Goal: Task Accomplishment & Management: Manage account settings

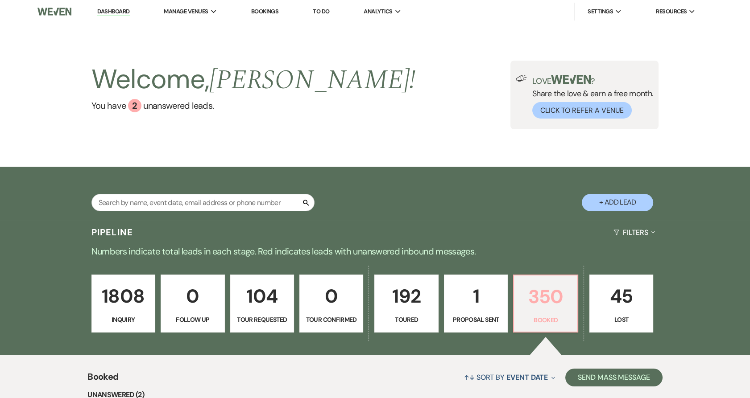
click at [550, 316] on p "Booked" at bounding box center [545, 320] width 52 height 10
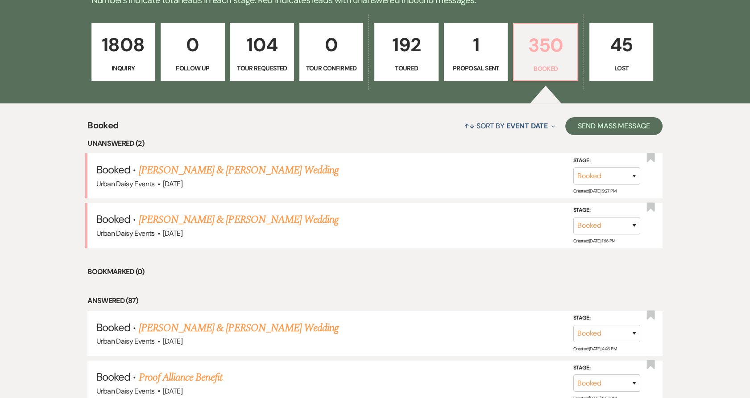
scroll to position [281, 0]
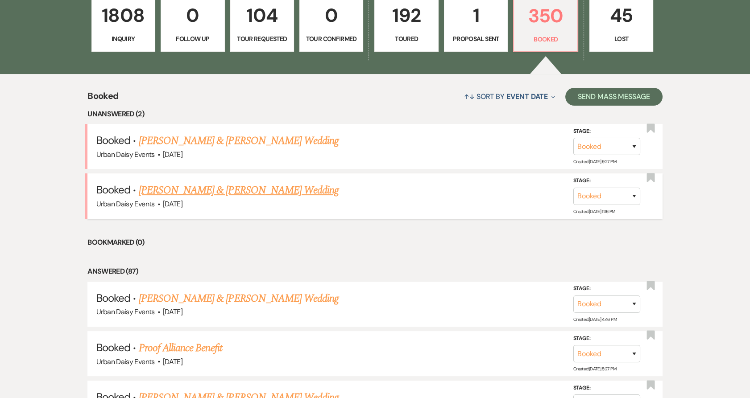
click at [215, 193] on link "Taylor Clarke & Mason's Wedding" at bounding box center [239, 190] width 200 height 16
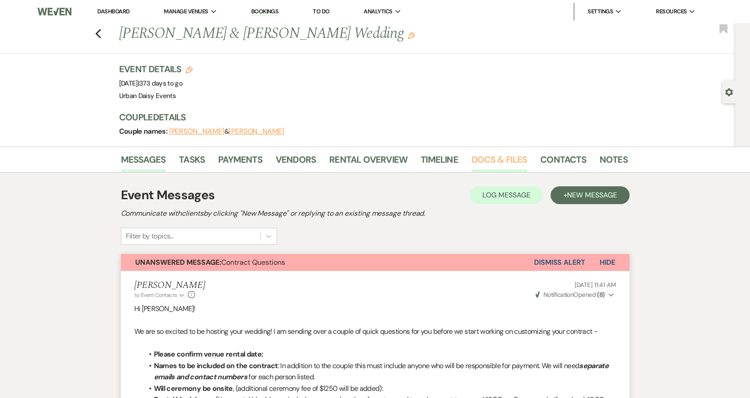
click at [499, 160] on link "Docs & Files" at bounding box center [499, 163] width 55 height 20
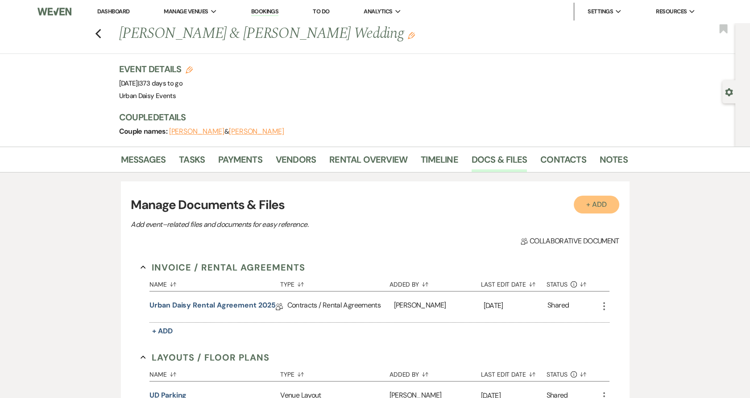
click at [586, 205] on button "+ Add" at bounding box center [597, 205] width 46 height 18
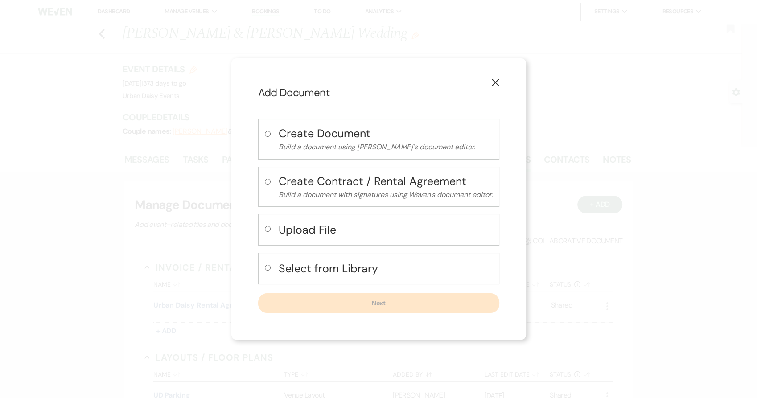
click at [286, 218] on div "Upload File" at bounding box center [378, 230] width 241 height 32
click at [283, 258] on div "Select from Library" at bounding box center [378, 269] width 241 height 32
click at [280, 271] on h4 "Select from Library" at bounding box center [386, 269] width 214 height 16
radio input "true"
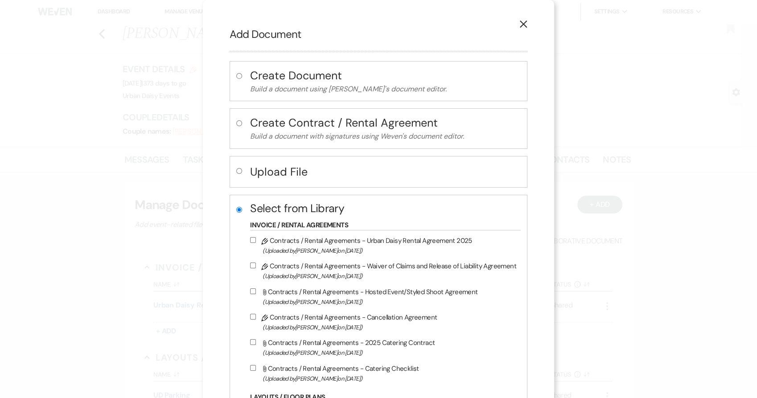
click at [314, 323] on span "(Uploaded by Amy Knight on Jun 19th, 2024 )" at bounding box center [390, 328] width 254 height 10
click at [256, 320] on input "Pencil Contracts / Rental Agreements - Cancellation Agreement (Uploaded by Amy …" at bounding box center [253, 317] width 6 height 6
checkbox input "true"
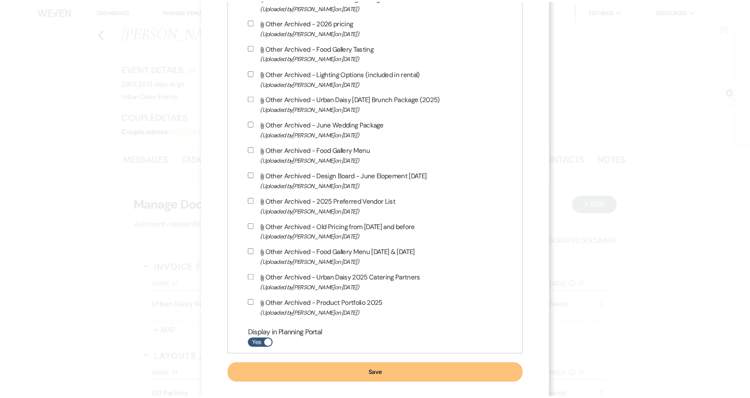
scroll to position [1565, 0]
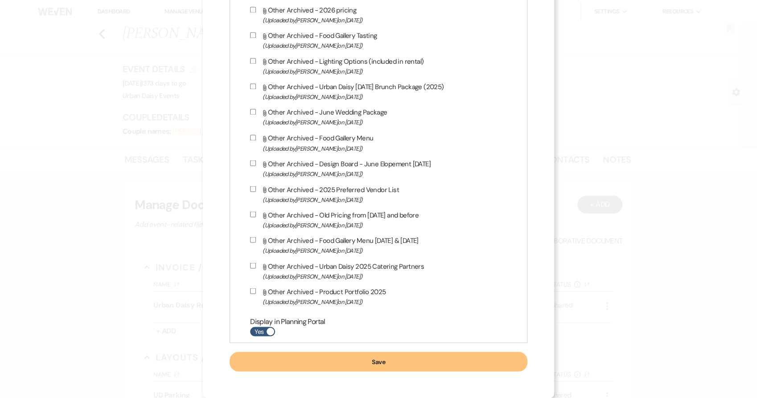
click at [450, 372] on button "Save" at bounding box center [379, 362] width 298 height 20
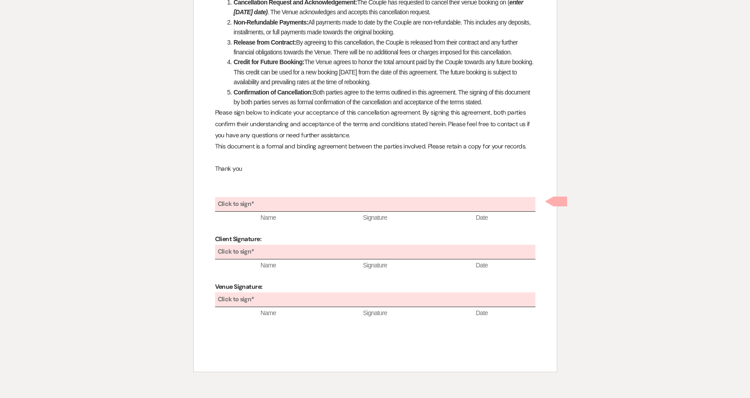
scroll to position [203, 0]
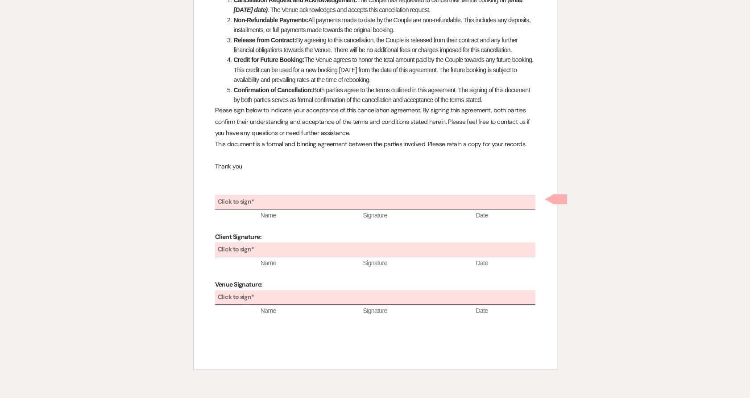
drag, startPoint x: 268, startPoint y: 238, endPoint x: 214, endPoint y: 236, distance: 53.6
click at [214, 236] on div "Urban Daisy Cancellation Agreement: We acknowledge receipt of your request to c…" at bounding box center [375, 143] width 363 height 453
copy strong "Client Signature:"
click at [239, 178] on p at bounding box center [375, 178] width 320 height 11
click at [236, 186] on p at bounding box center [375, 189] width 320 height 11
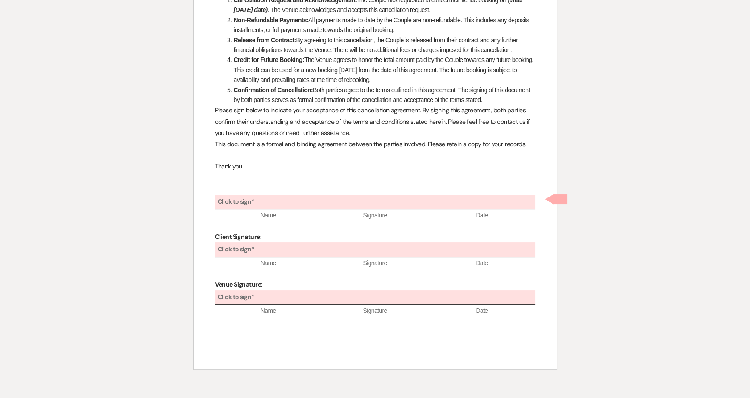
scroll to position [0, 0]
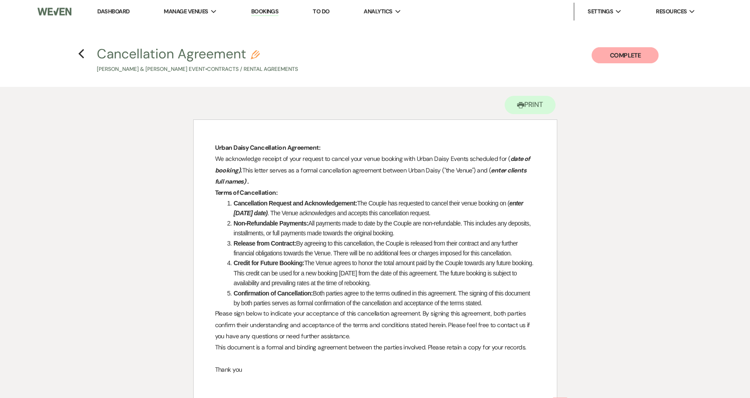
click at [217, 146] on strong "Urban Daisy Cancellation Agreement:" at bounding box center [267, 148] width 105 height 8
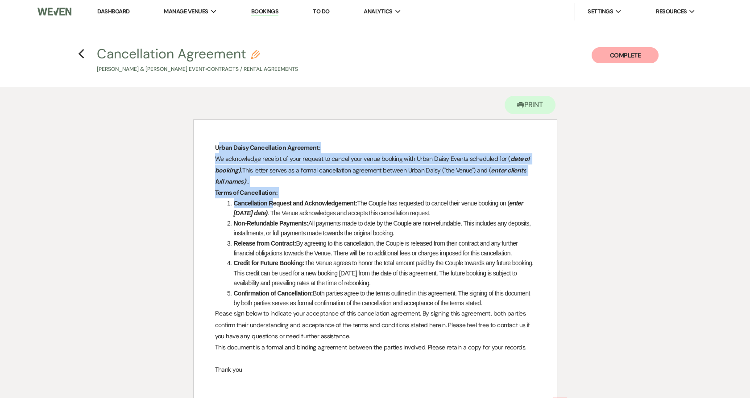
drag, startPoint x: 217, startPoint y: 146, endPoint x: 273, endPoint y: 208, distance: 83.4
click at [273, 208] on div "Urban Daisy Cancellation Agreement: We acknowledge receipt of your request to c…" at bounding box center [375, 346] width 363 height 453
click at [273, 208] on li "Cancellation Request and Acknowledgement: The Couple has requested to cancel th…" at bounding box center [379, 209] width 311 height 20
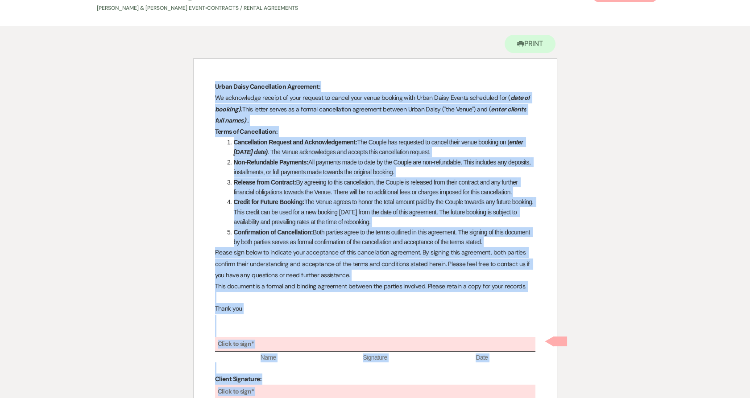
scroll to position [259, 0]
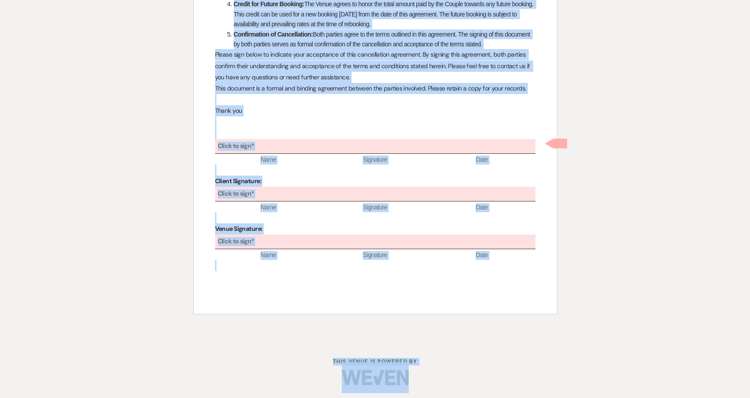
drag, startPoint x: 214, startPoint y: 146, endPoint x: 441, endPoint y: 400, distance: 340.6
click at [441, 398] on html "Dashboard Manage Venues Expand Urban Daisy Events Bookings To Do Analytics Expa…" at bounding box center [375, 70] width 750 height 658
copy div "Urban Daisy Cancellation Agreement: We acknowledge receipt of your request to c…"
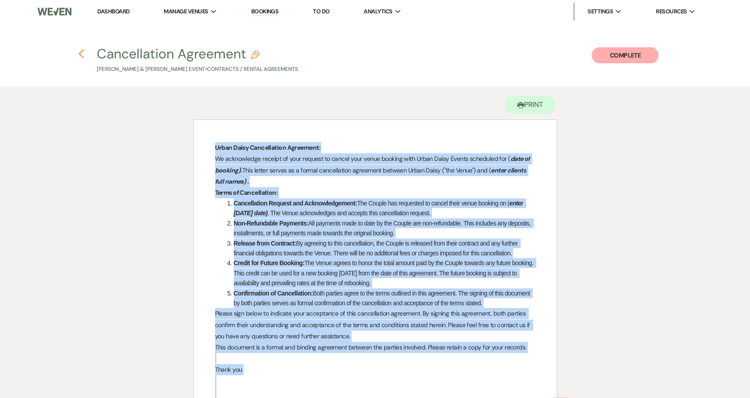
click at [80, 59] on icon "Previous" at bounding box center [81, 54] width 7 height 11
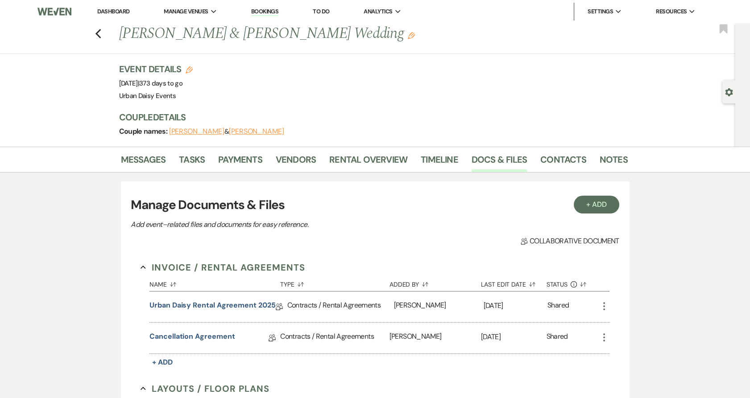
click at [604, 337] on use "button" at bounding box center [604, 338] width 2 height 8
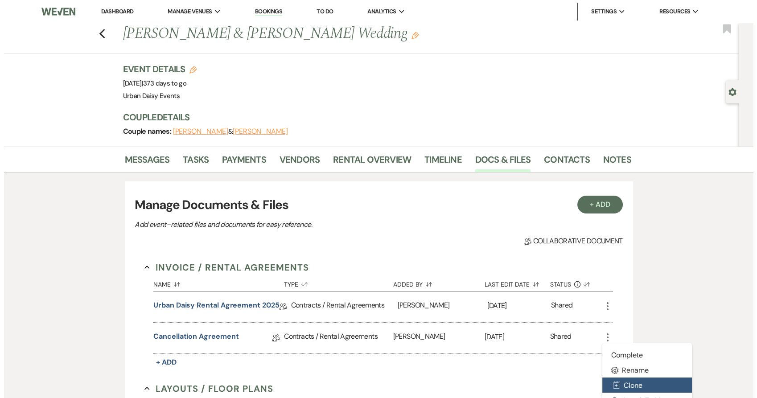
scroll to position [34, 0]
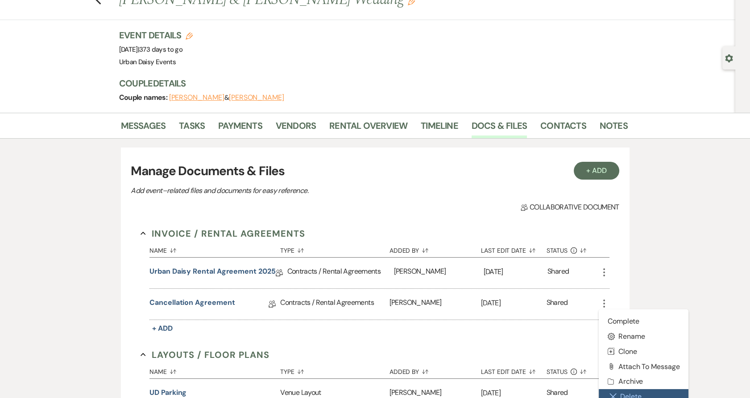
click at [622, 389] on button "Close Delete X Delete" at bounding box center [644, 396] width 90 height 15
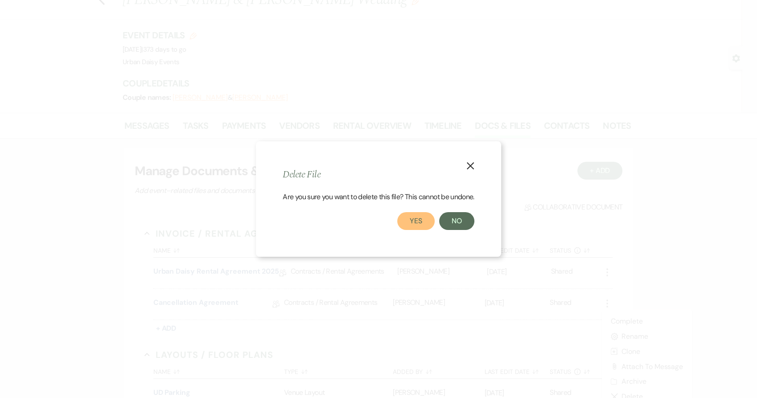
click at [405, 219] on button "Yes" at bounding box center [415, 221] width 37 height 18
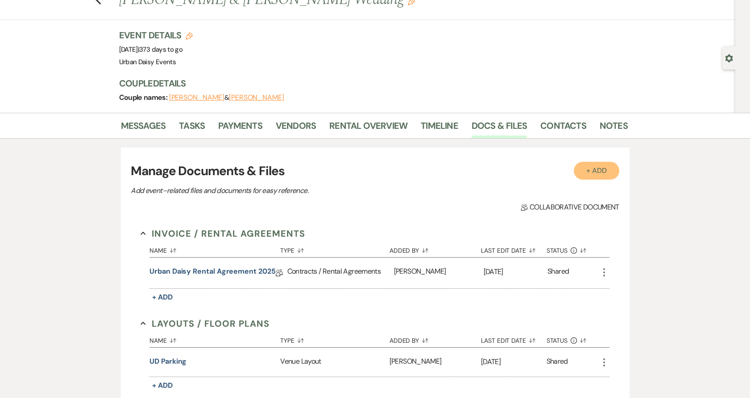
click at [602, 171] on button "+ Add" at bounding box center [597, 171] width 46 height 18
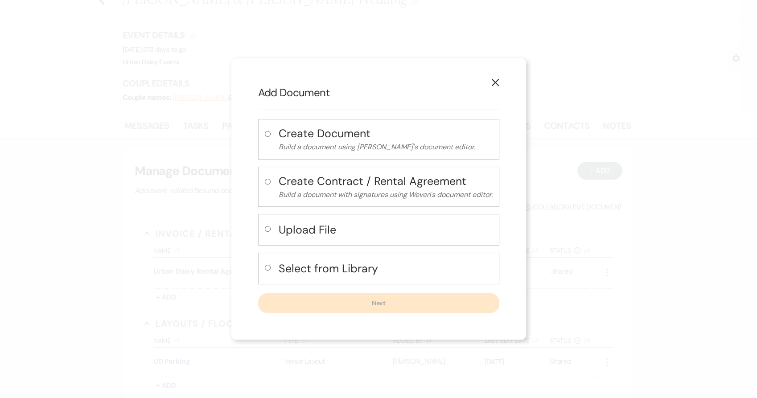
click at [307, 130] on h4 "Create Document" at bounding box center [386, 134] width 214 height 16
radio input "true"
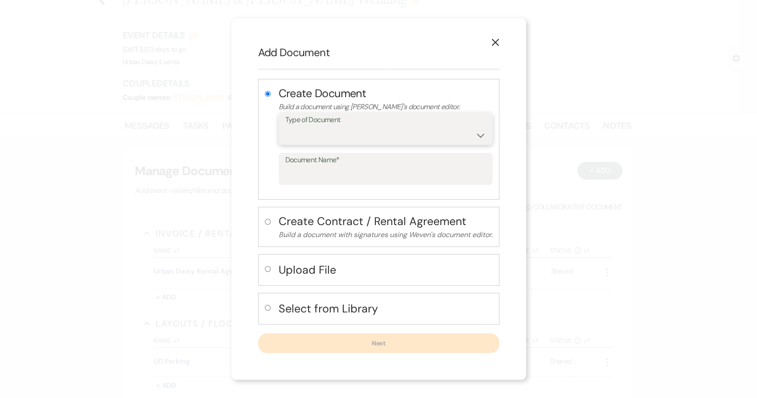
click at [307, 130] on select "Special Event Insurance Vendor Certificate of Insurance Contracts / Rental Agre…" at bounding box center [385, 135] width 201 height 17
select select "10"
click at [285, 127] on select "Special Event Insurance Vendor Certificate of Insurance Contracts / Rental Agre…" at bounding box center [385, 135] width 201 height 17
click at [307, 163] on label "Document Name*" at bounding box center [385, 160] width 201 height 13
click at [307, 167] on input "Document Name*" at bounding box center [385, 175] width 201 height 17
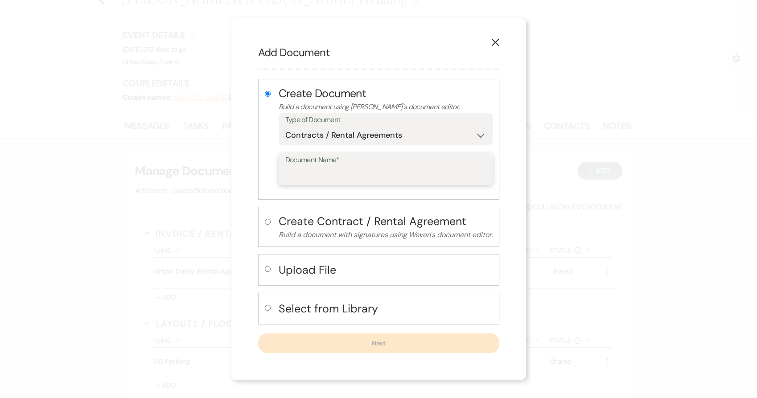
click at [307, 176] on input "Document Name*" at bounding box center [385, 175] width 201 height 17
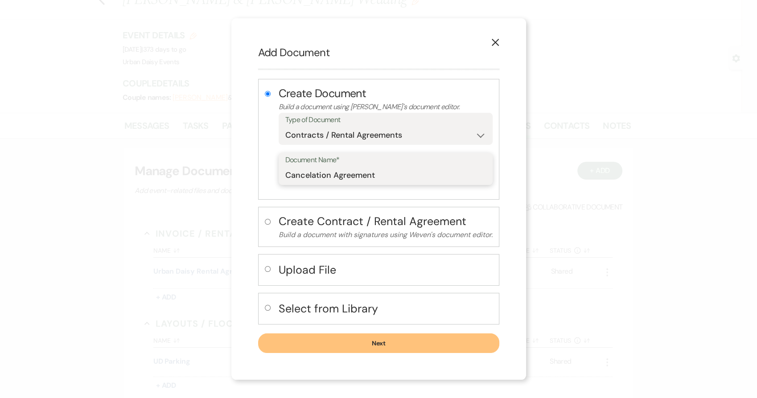
click at [382, 174] on input "Cancelation Agreement" at bounding box center [385, 175] width 201 height 17
paste input "cancelation agreement"
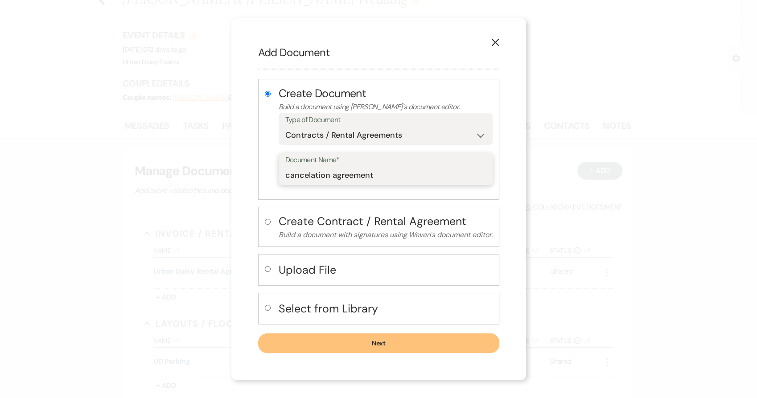
drag, startPoint x: 331, startPoint y: 178, endPoint x: 336, endPoint y: 178, distance: 5.4
click at [336, 178] on input "cancelation agreement" at bounding box center [385, 175] width 201 height 17
drag, startPoint x: 286, startPoint y: 175, endPoint x: 281, endPoint y: 175, distance: 5.4
click at [281, 175] on div "Document Name* cancelation Agreement" at bounding box center [386, 169] width 214 height 32
type input "Cancelation Agreement"
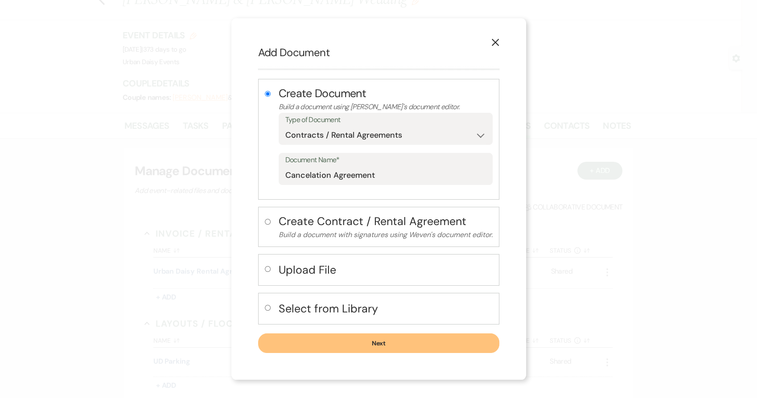
click at [314, 346] on button "Next" at bounding box center [378, 344] width 241 height 20
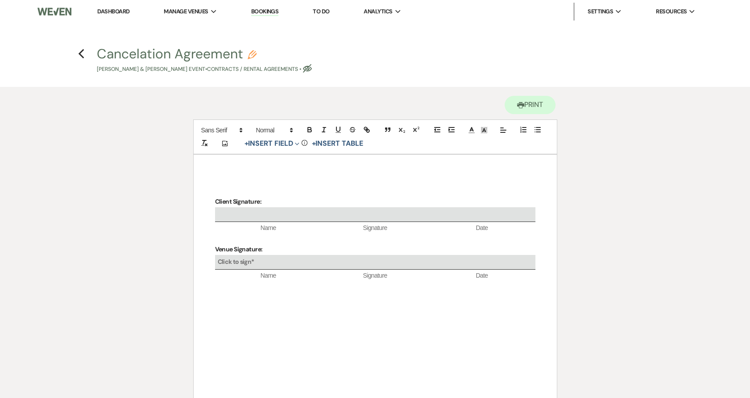
click at [228, 170] on div "Client Signature: Name Signature Date Venue Signature: Click to sign* Name Sign…" at bounding box center [375, 289] width 363 height 268
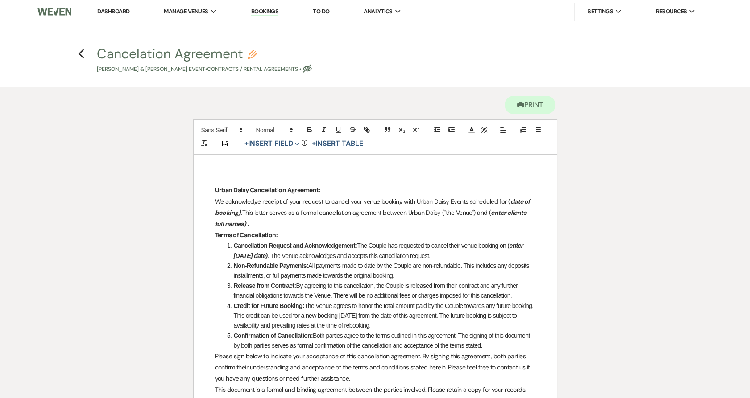
click at [508, 198] on em "date of booking)." at bounding box center [373, 207] width 316 height 19
drag, startPoint x: 508, startPoint y: 199, endPoint x: 241, endPoint y: 213, distance: 267.1
click at [241, 213] on p "We acknowledge receipt of your request to cancel your venue booking with Urban …" at bounding box center [375, 213] width 320 height 34
click at [240, 209] on em "9/19/2026" at bounding box center [231, 213] width 18 height 8
click at [539, 198] on div "Urban Daisy Cancellation Agreement: We acknowledge receipt of your request to c…" at bounding box center [375, 356] width 363 height 402
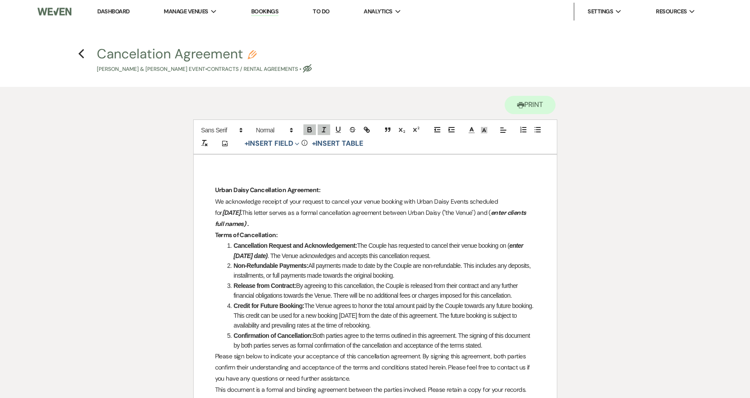
click at [474, 202] on p "We acknowledge receipt of your request to cancel your venue booking with Urban …" at bounding box center [375, 213] width 320 height 34
click at [492, 216] on p "We acknowledge receipt of your request to cancel your venue booking with Urban …" at bounding box center [375, 213] width 320 height 34
drag, startPoint x: 491, startPoint y: 216, endPoint x: 534, endPoint y: 223, distance: 43.5
click at [534, 223] on p "We acknowledge receipt of your request to cancel your venue booking with Urban …" at bounding box center [375, 213] width 320 height 34
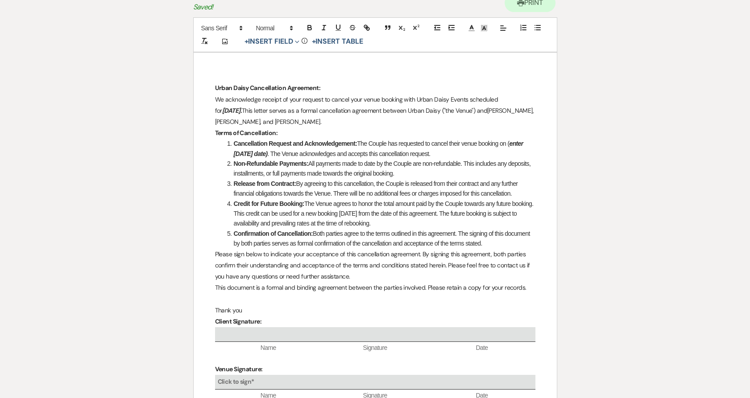
scroll to position [103, 0]
click at [509, 144] on li "Cancellation Request and Acknowledgement: The Couple has requested to cancel th…" at bounding box center [379, 148] width 311 height 20
drag, startPoint x: 509, startPoint y: 144, endPoint x: 271, endPoint y: 155, distance: 238.9
click at [271, 155] on li "Cancellation Request and Acknowledgement: The Couple has requested to cancel th…" at bounding box center [379, 148] width 311 height 20
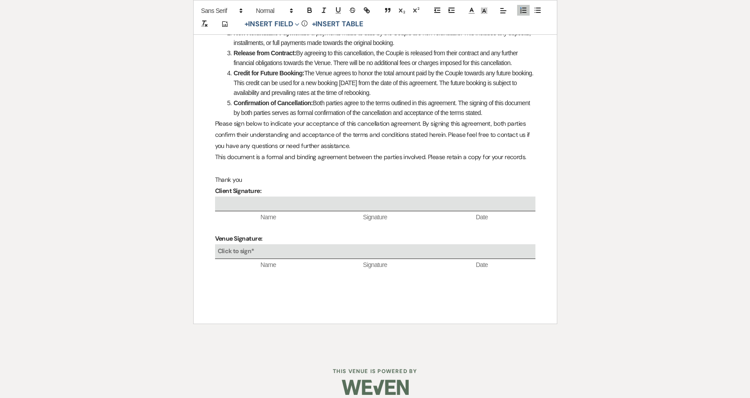
scroll to position [237, 0]
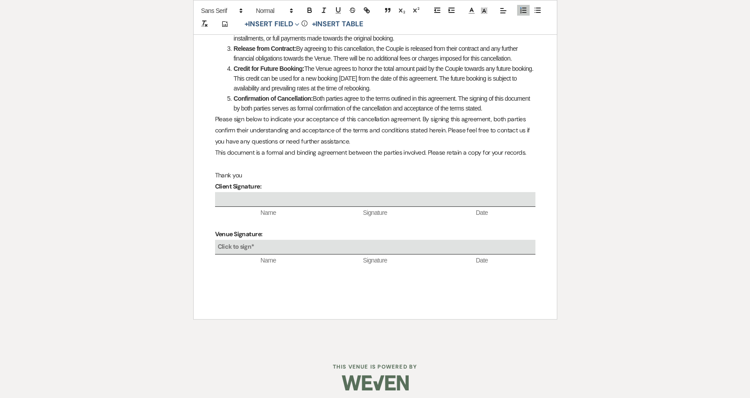
click at [239, 223] on p at bounding box center [375, 223] width 320 height 11
click at [273, 24] on button "+ Insert Field Expand" at bounding box center [272, 24] width 62 height 11
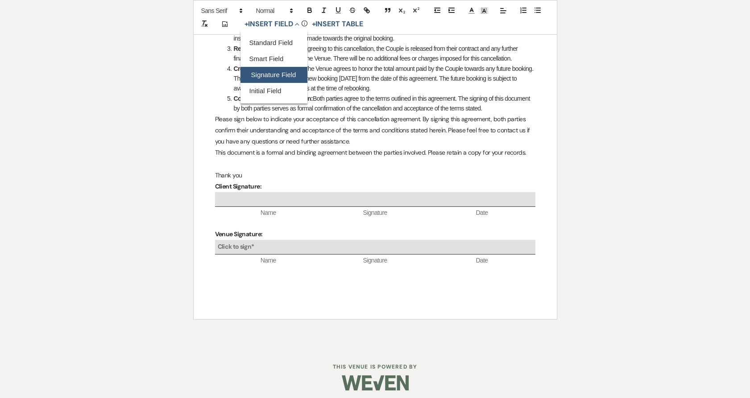
click at [278, 77] on button "Signature Field" at bounding box center [273, 75] width 67 height 16
select select "signatureField"
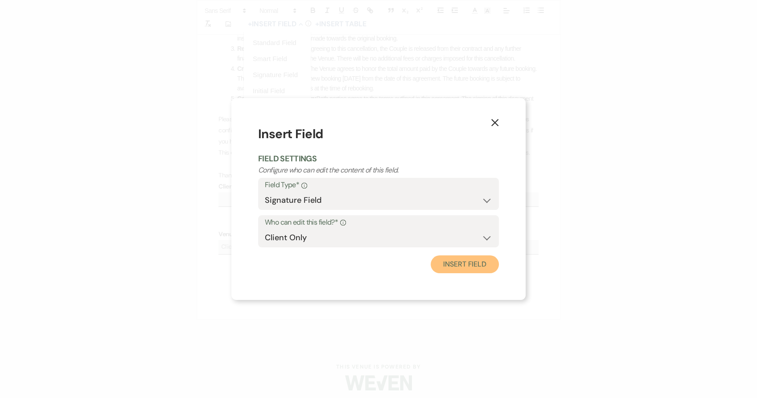
click at [459, 262] on button "Insert Field" at bounding box center [465, 265] width 68 height 18
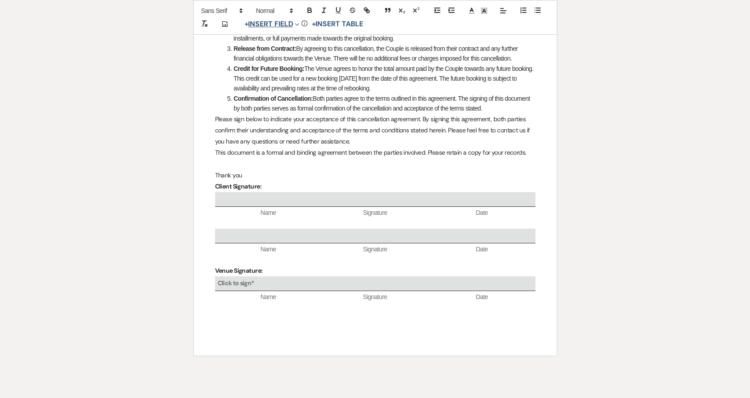
click at [280, 22] on button "+ Insert Field Expand" at bounding box center [272, 24] width 62 height 11
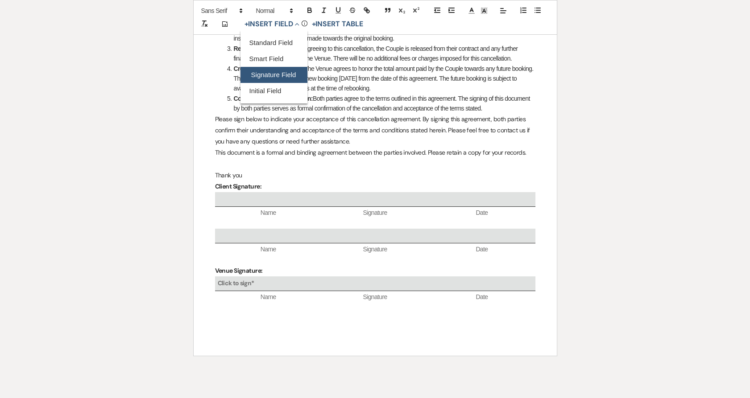
click at [285, 74] on button "Signature Field" at bounding box center [273, 75] width 67 height 16
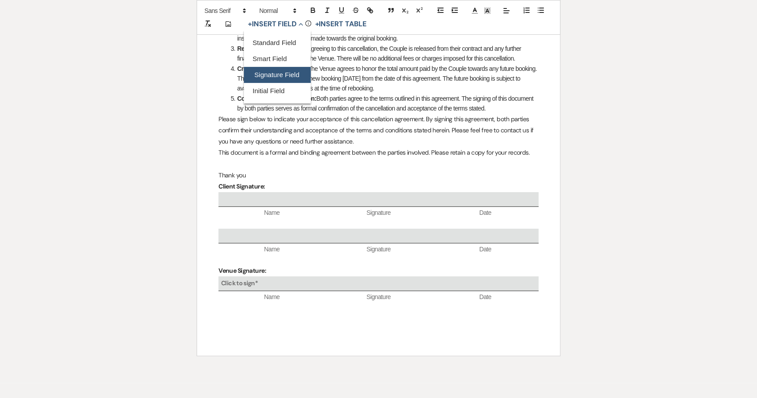
select select "signatureField"
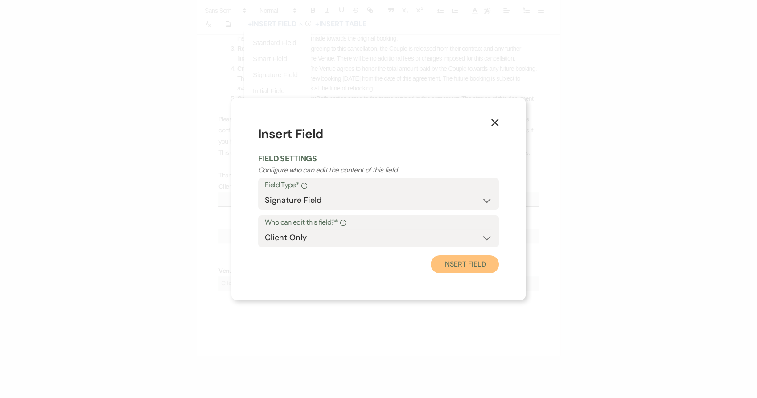
click at [462, 263] on button "Insert Field" at bounding box center [465, 265] width 68 height 18
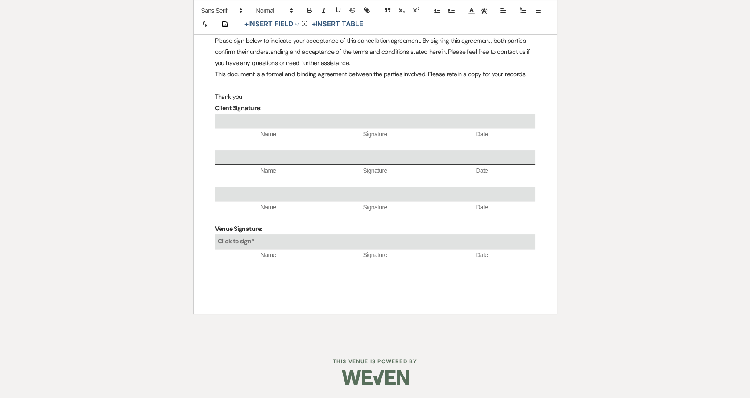
scroll to position [0, 0]
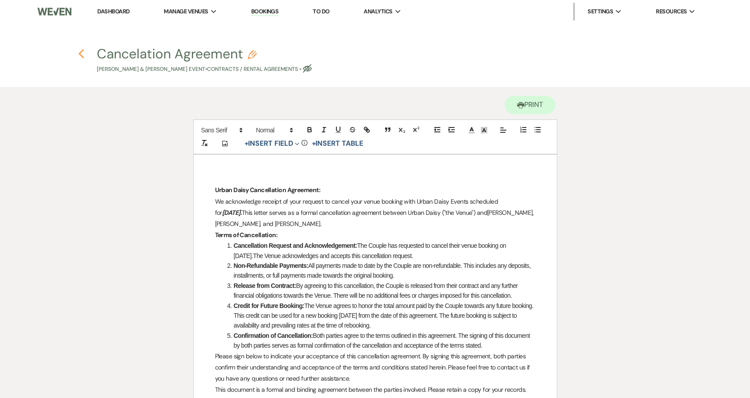
click at [83, 54] on icon "Previous" at bounding box center [81, 54] width 7 height 11
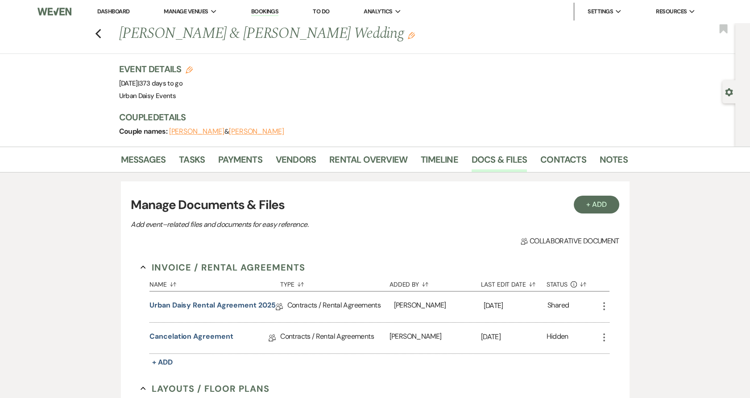
scroll to position [34, 0]
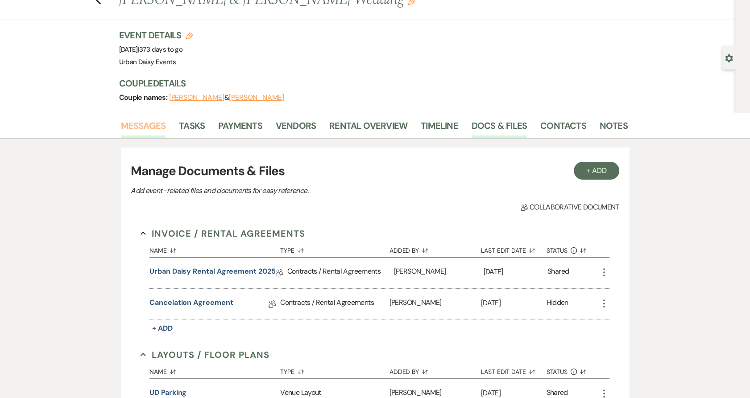
click at [153, 128] on link "Messages" at bounding box center [143, 129] width 45 height 20
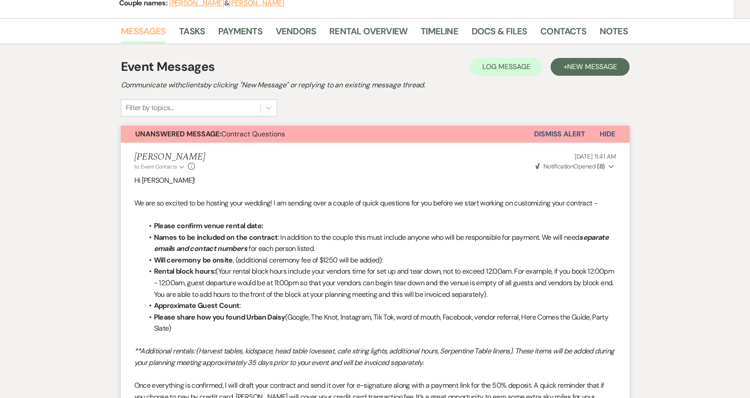
scroll to position [125, 0]
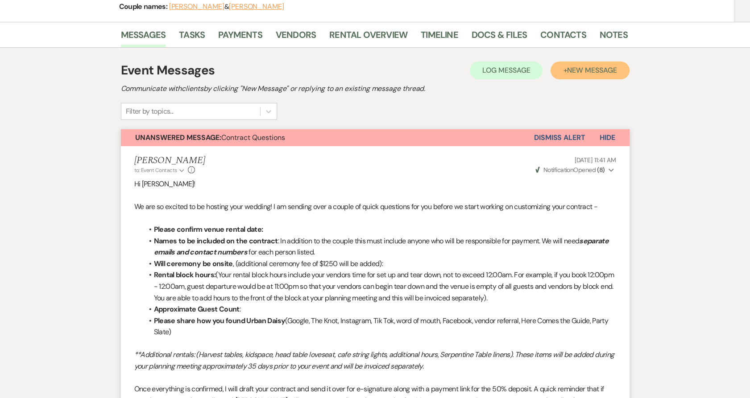
click at [579, 74] on span "New Message" at bounding box center [592, 70] width 50 height 9
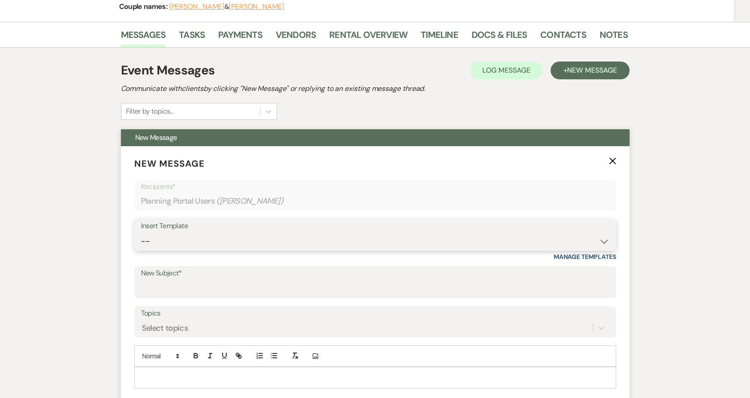
click at [210, 242] on select "-- Payment Past Due Rental Agreement and First Payment Urban Daisy Initial Resp…" at bounding box center [375, 241] width 468 height 17
select select "5386"
click at [141, 233] on select "-- Payment Past Due Rental Agreement and First Payment Urban Daisy Initial Resp…" at bounding box center [375, 241] width 468 height 17
type input "Welcome Sign"
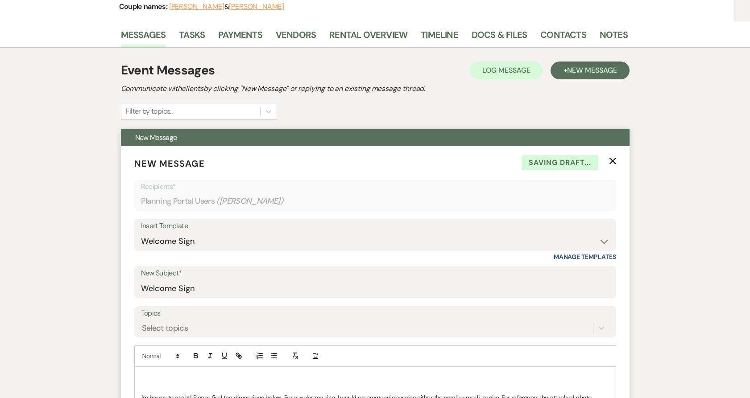
click at [223, 250] on div "Insert Template -- Payment Past Due Rental Agreement and First Payment Urban Da…" at bounding box center [375, 240] width 482 height 42
click at [223, 245] on select "-- Payment Past Due Rental Agreement and First Payment Urban Daisy Initial Resp…" at bounding box center [375, 241] width 468 height 17
select select "4981"
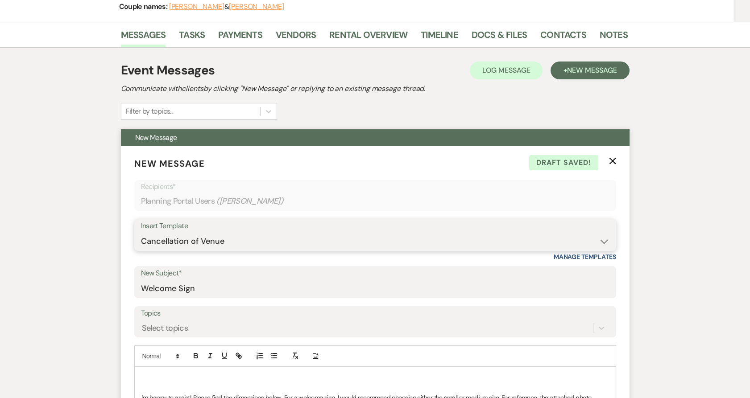
click at [141, 233] on select "-- Payment Past Due Rental Agreement and First Payment Urban Daisy Initial Resp…" at bounding box center [375, 241] width 468 height 17
type input "Cancellation of Venue"
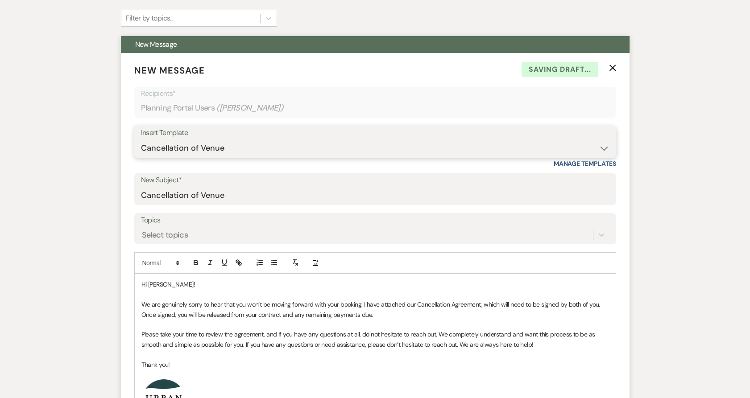
scroll to position [219, 0]
drag, startPoint x: 177, startPoint y: 281, endPoint x: 155, endPoint y: 280, distance: 21.9
click at [155, 280] on p "Hi Kathryn!" at bounding box center [375, 284] width 468 height 10
click at [380, 311] on p "We are genuinely sorry to hear that you won’t be moving forward with your booki…" at bounding box center [375, 309] width 468 height 20
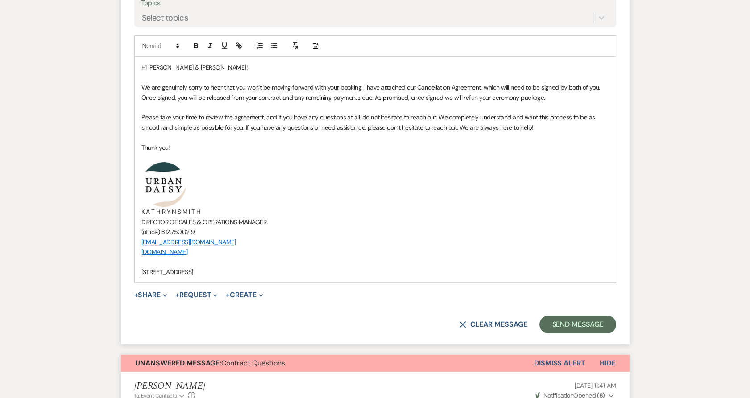
scroll to position [435, 0]
click at [161, 298] on button "+ Share Expand" at bounding box center [150, 295] width 33 height 7
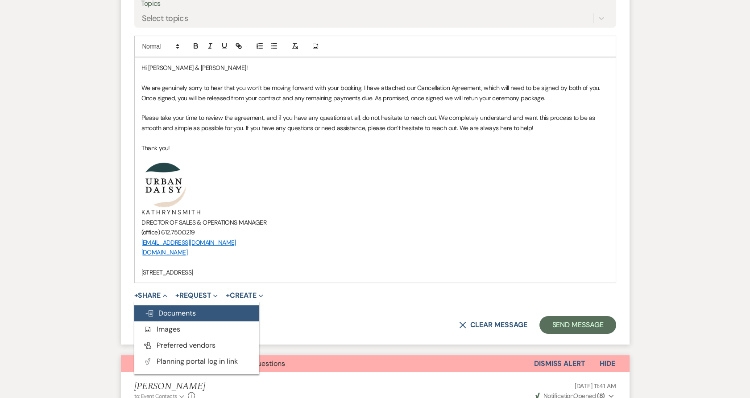
click at [168, 313] on span "Doc Upload Documents" at bounding box center [170, 313] width 51 height 9
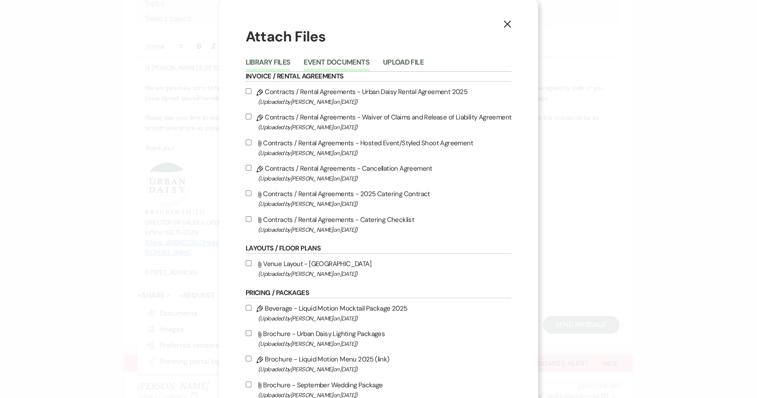
click at [343, 61] on button "Event Documents" at bounding box center [337, 65] width 66 height 12
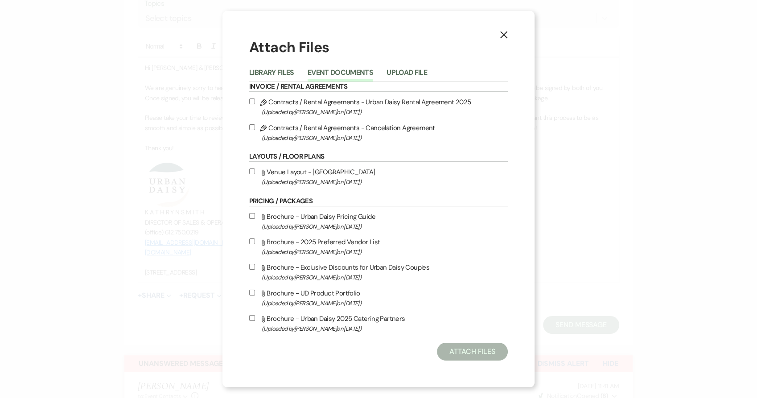
click at [293, 127] on label "Pencil Contracts / Rental Agreements - Cancelation Agreement (Uploaded by Kathr…" at bounding box center [378, 132] width 259 height 21
click at [255, 127] on input "Pencil Contracts / Rental Agreements - Cancelation Agreement (Uploaded by Kathr…" at bounding box center [252, 127] width 6 height 6
checkbox input "true"
click at [493, 356] on button "Attach Files" at bounding box center [472, 352] width 71 height 18
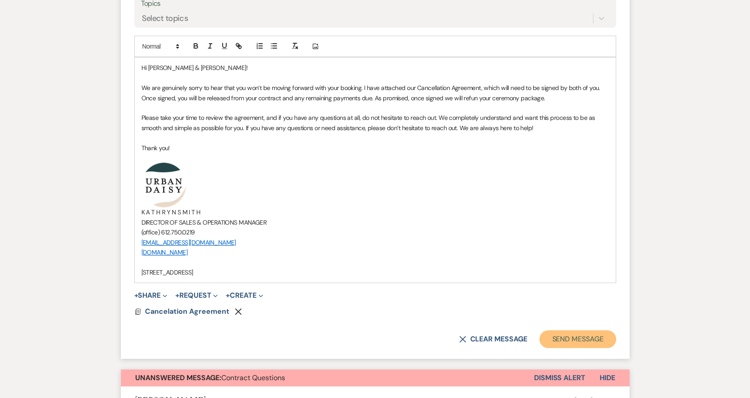
click at [569, 335] on button "Send Message" at bounding box center [577, 340] width 76 height 18
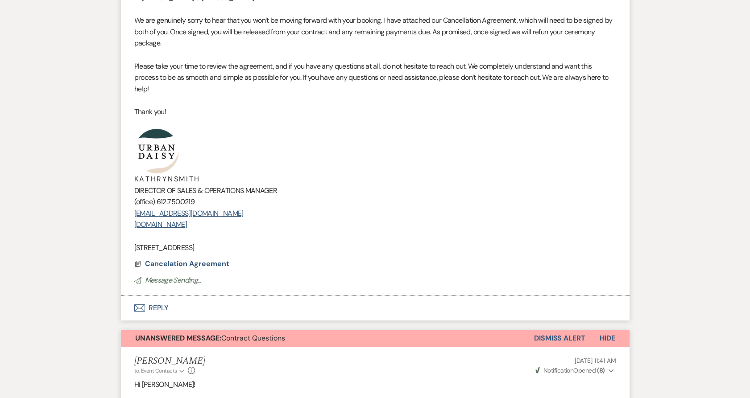
scroll to position [343, 0]
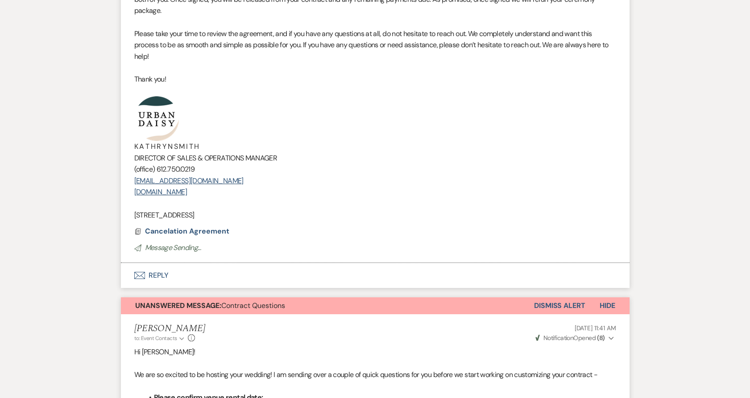
click at [567, 307] on button "Dismiss Alert" at bounding box center [559, 306] width 51 height 17
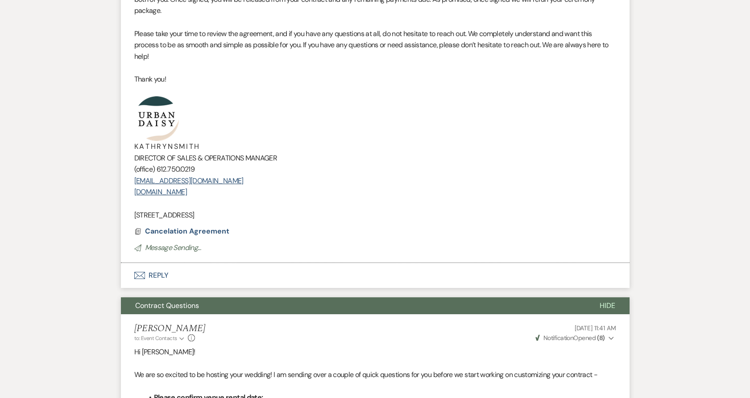
scroll to position [0, 0]
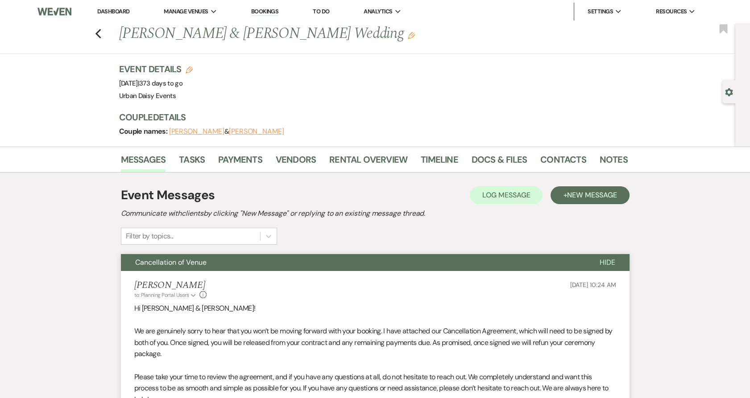
click at [110, 11] on link "Dashboard" at bounding box center [113, 12] width 32 height 8
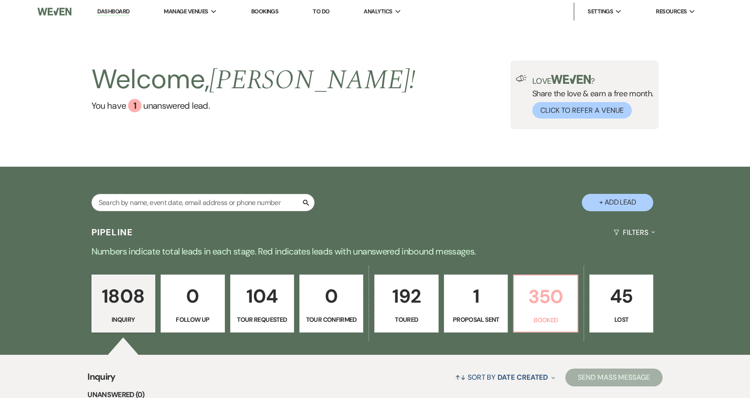
click at [529, 295] on p "350" at bounding box center [545, 297] width 52 height 30
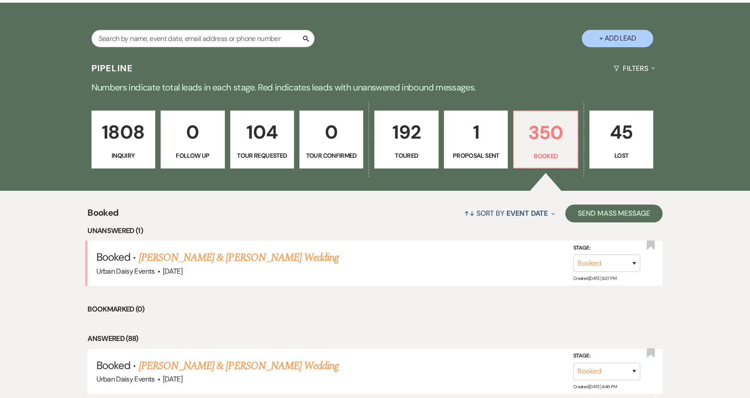
scroll to position [164, 0]
click at [178, 260] on link "Kelly Beaton & Jenna Pernar's Wedding" at bounding box center [239, 258] width 200 height 16
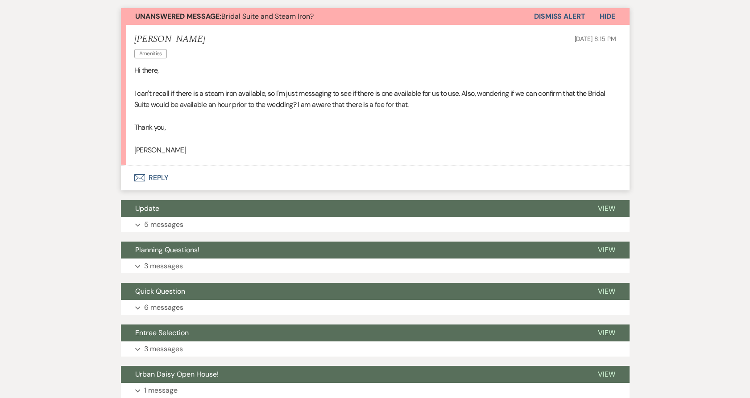
scroll to position [273, 0]
click at [146, 176] on button "Envelope Reply" at bounding box center [375, 177] width 509 height 25
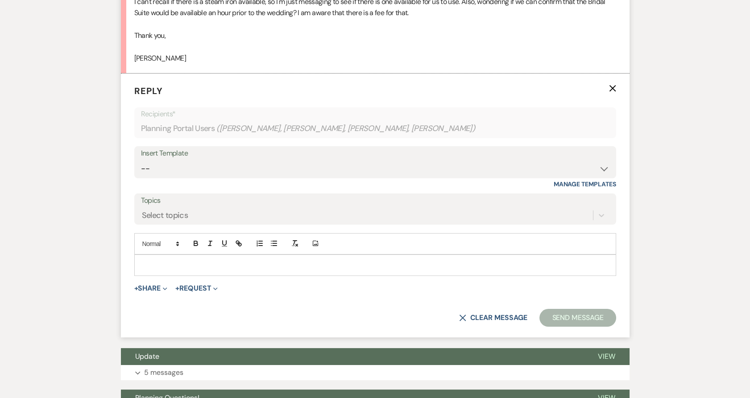
scroll to position [371, 0]
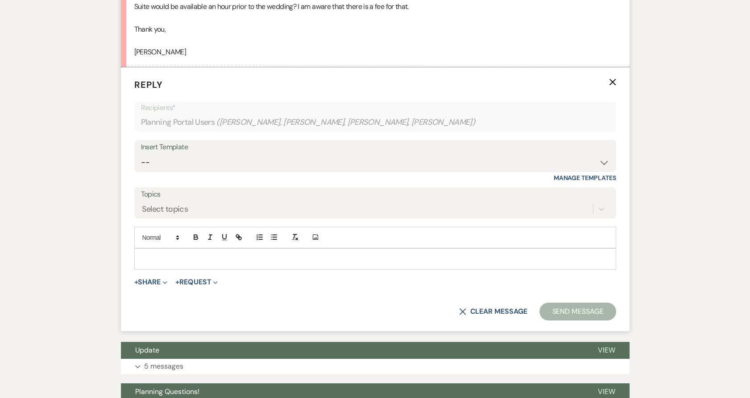
click at [189, 261] on p at bounding box center [375, 259] width 468 height 10
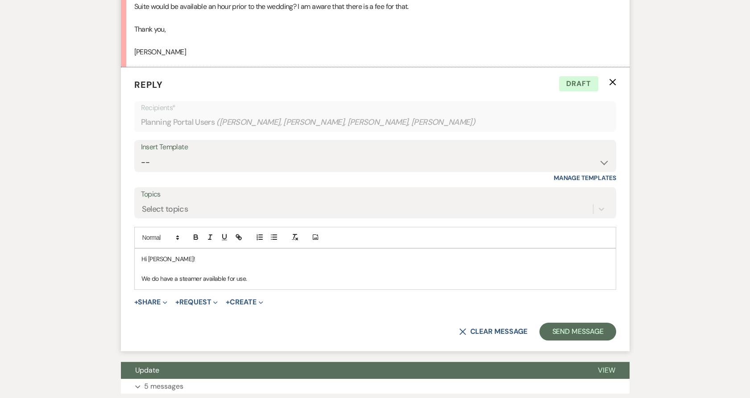
scroll to position [0, 0]
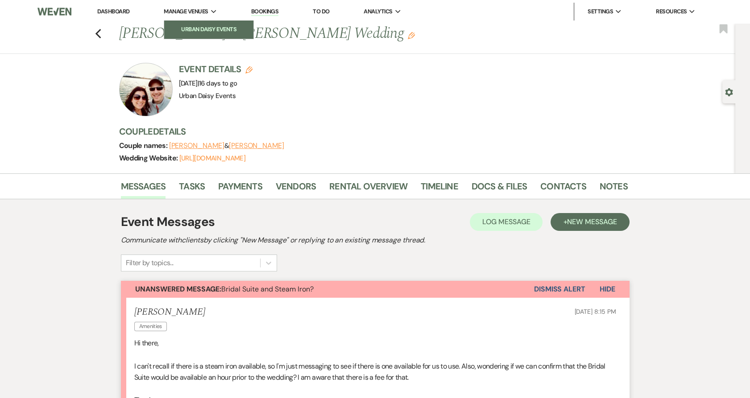
click at [178, 24] on link "Urban Daisy Events" at bounding box center [208, 30] width 89 height 18
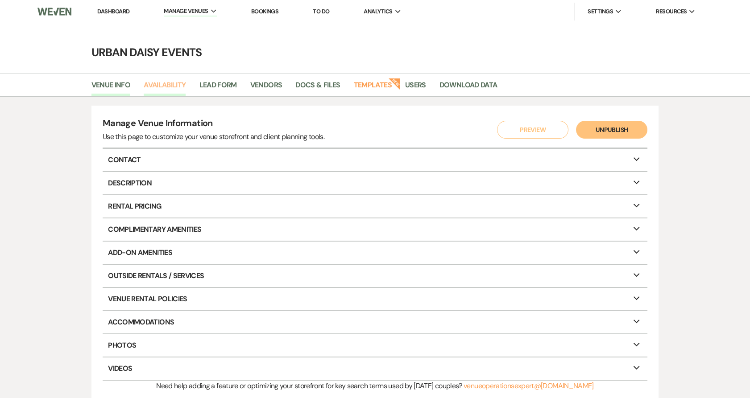
click at [159, 81] on link "Availability" at bounding box center [165, 87] width 42 height 17
select select "2"
select select "2026"
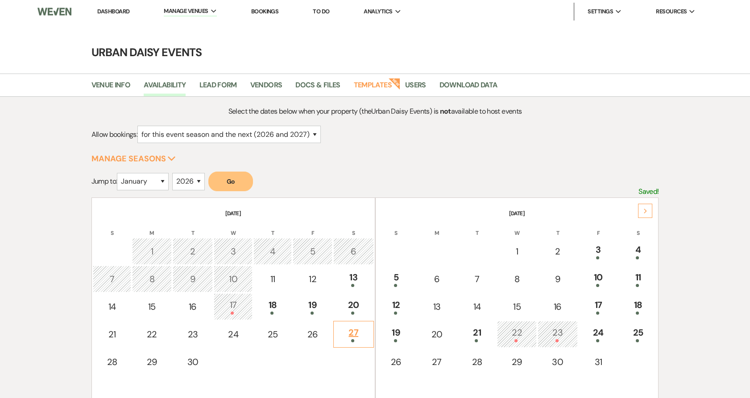
click at [356, 343] on td "27" at bounding box center [353, 334] width 41 height 27
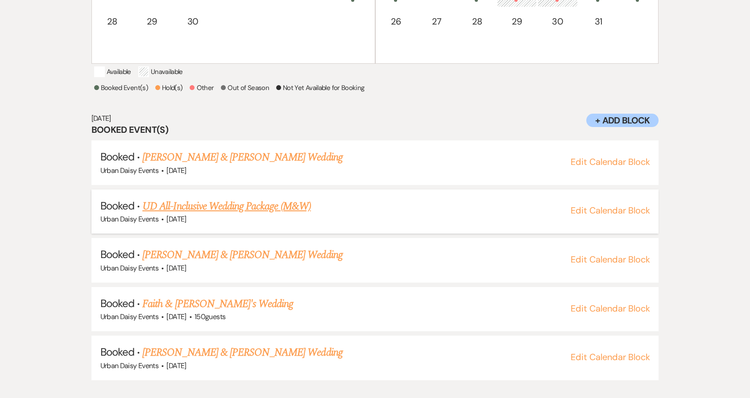
scroll to position [407, 0]
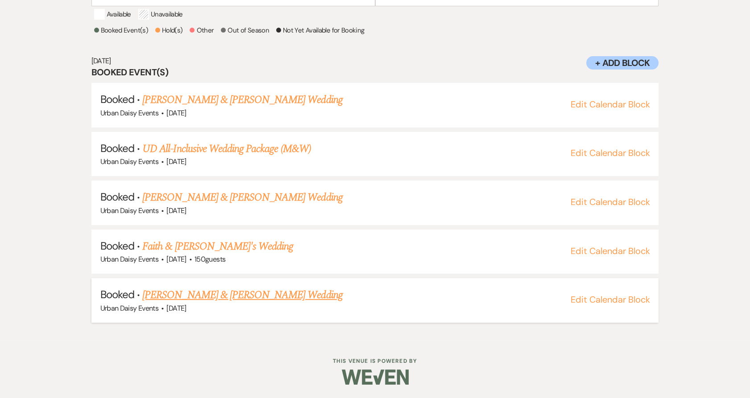
click at [235, 297] on link "Jazmyn & Alex Sharp's Wedding" at bounding box center [242, 295] width 200 height 16
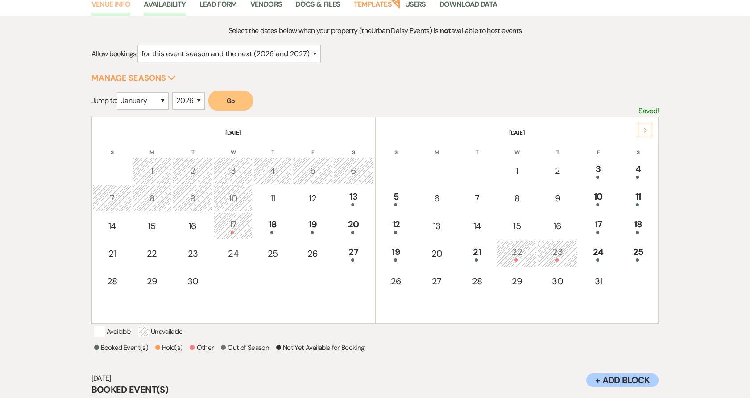
scroll to position [0, 0]
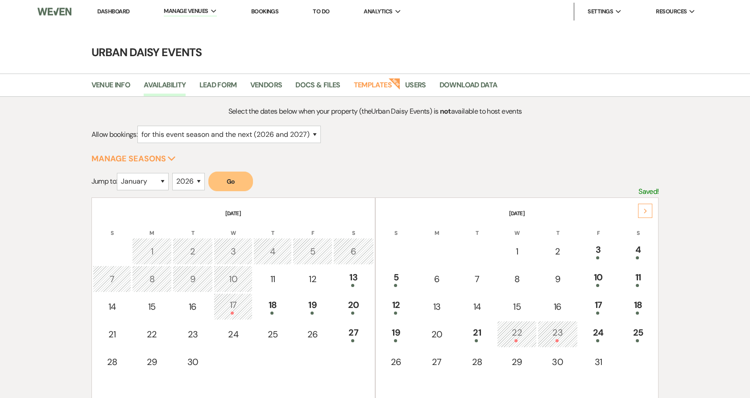
click at [106, 10] on link "Dashboard" at bounding box center [113, 12] width 32 height 8
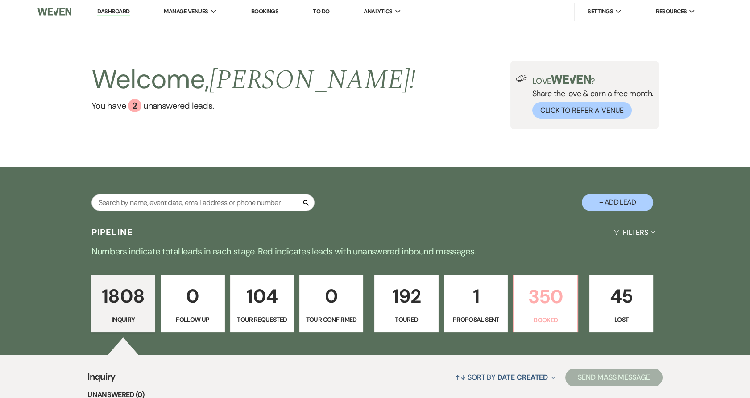
click at [554, 310] on p "350" at bounding box center [545, 297] width 52 height 30
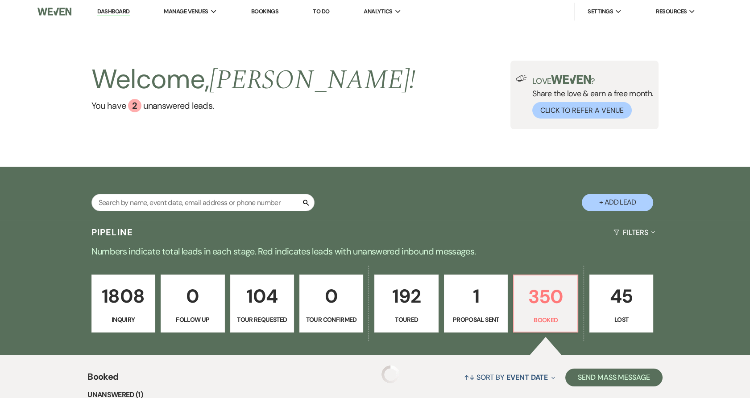
scroll to position [254, 0]
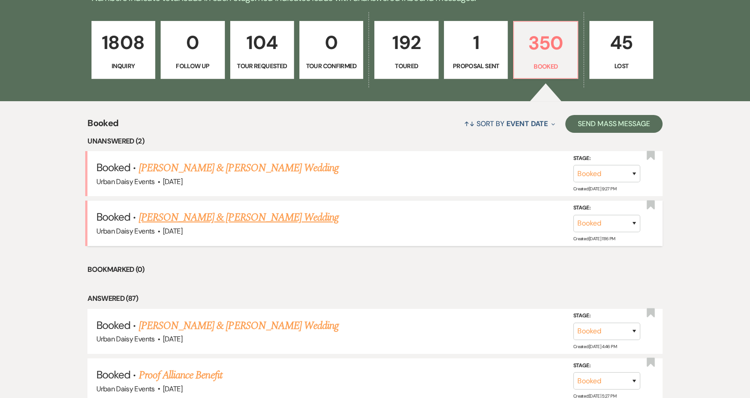
click at [167, 218] on link "Taylor Clarke & Mason's Wedding" at bounding box center [239, 218] width 200 height 16
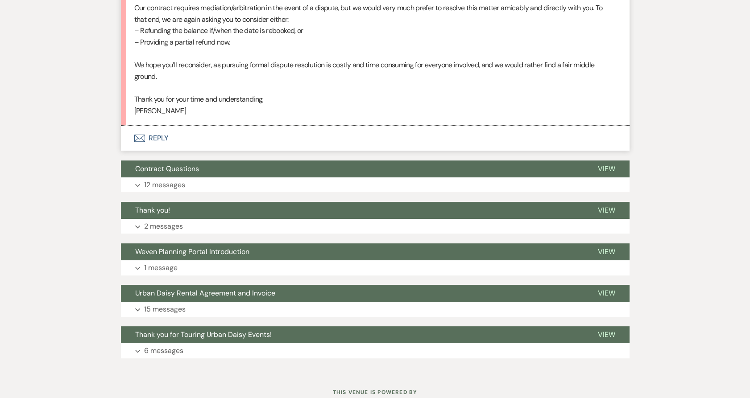
scroll to position [685, 0]
drag, startPoint x: 268, startPoint y: 108, endPoint x: 155, endPoint y: 107, distance: 113.3
click at [155, 107] on p "Taylor" at bounding box center [375, 111] width 482 height 12
drag, startPoint x: 155, startPoint y: 107, endPoint x: 119, endPoint y: 120, distance: 38.5
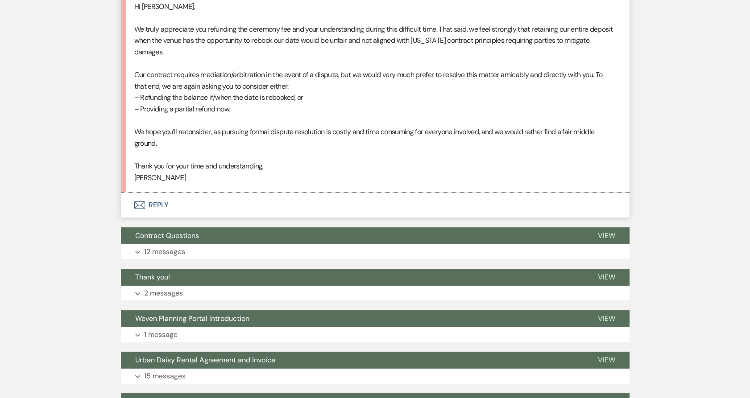
scroll to position [617, 0]
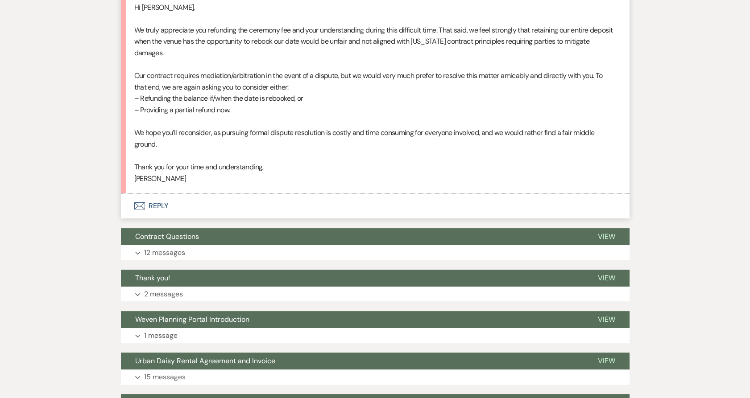
click at [144, 76] on span "Our contract requires mediation/arbitration in the event of a dispute, but we w…" at bounding box center [368, 81] width 468 height 21
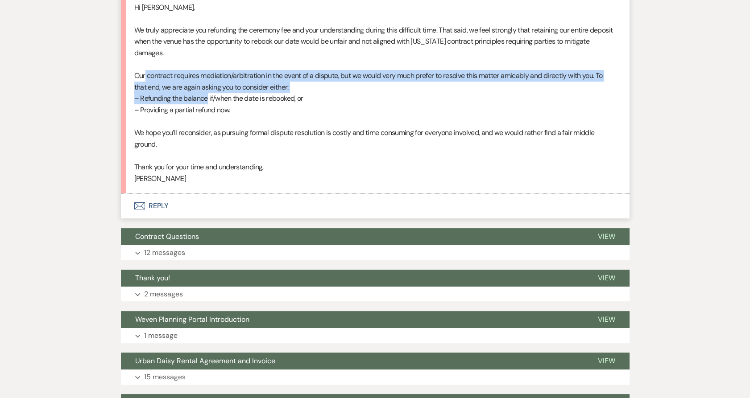
drag, startPoint x: 144, startPoint y: 76, endPoint x: 187, endPoint y: 100, distance: 49.1
click at [187, 100] on div "Hi Kathryn, We truly appreciate you refunding the ceremony fee and your underst…" at bounding box center [375, 93] width 482 height 183
click at [187, 100] on span "– Refunding the balance if/when the date is rebooked, or" at bounding box center [218, 98] width 169 height 9
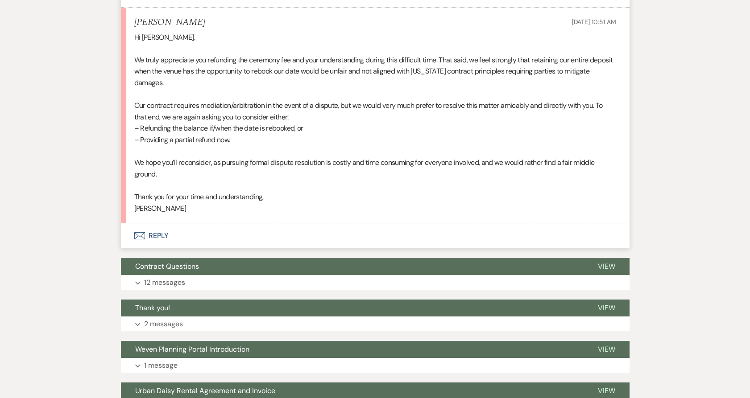
scroll to position [586, 0]
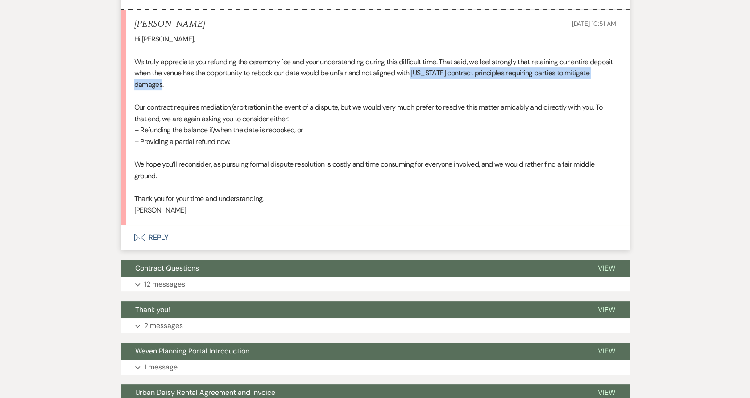
drag, startPoint x: 442, startPoint y: 74, endPoint x: 546, endPoint y: 80, distance: 105.0
click at [546, 80] on p "We truly appreciate you refunding the ceremony fee and your understanding durin…" at bounding box center [375, 73] width 482 height 34
copy span "Minnesota contract principles requiring parties to mitigate damages."
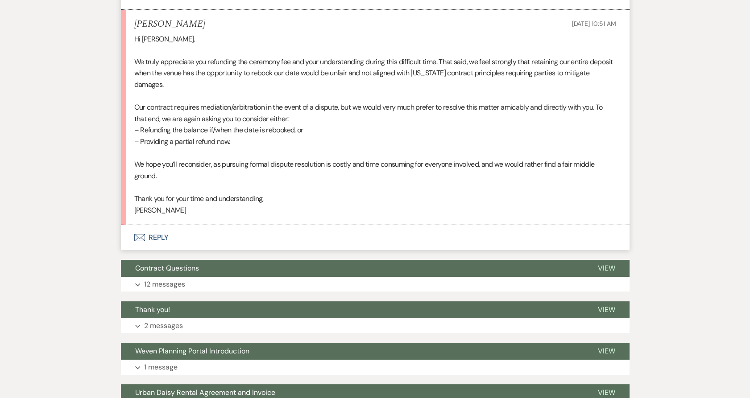
click at [250, 182] on p at bounding box center [375, 188] width 482 height 12
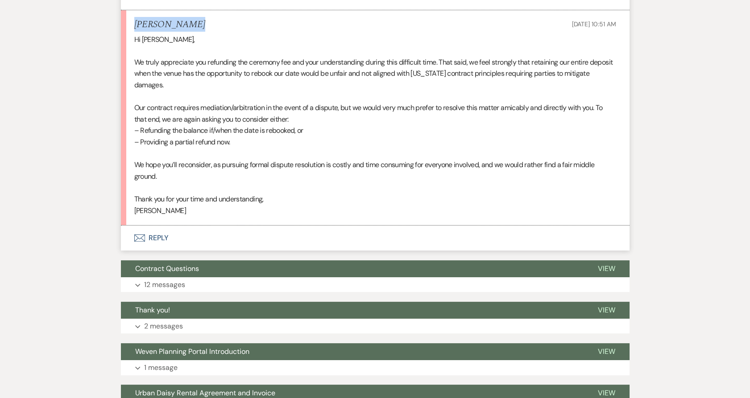
drag, startPoint x: 203, startPoint y: 25, endPoint x: 98, endPoint y: 13, distance: 105.0
click at [98, 13] on div "Messages Tasks Payments Vendors Rental Overview Timeline Docs & Files Contacts …" at bounding box center [375, 16] width 750 height 910
copy h5 "Taylor Clarke"
click at [262, 182] on p at bounding box center [375, 188] width 482 height 12
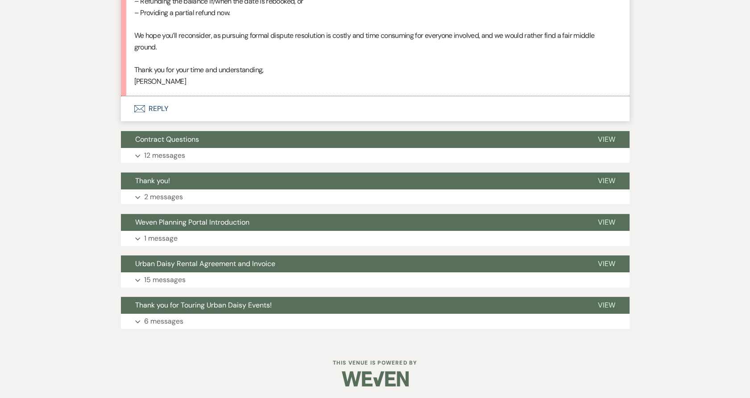
scroll to position [716, 0]
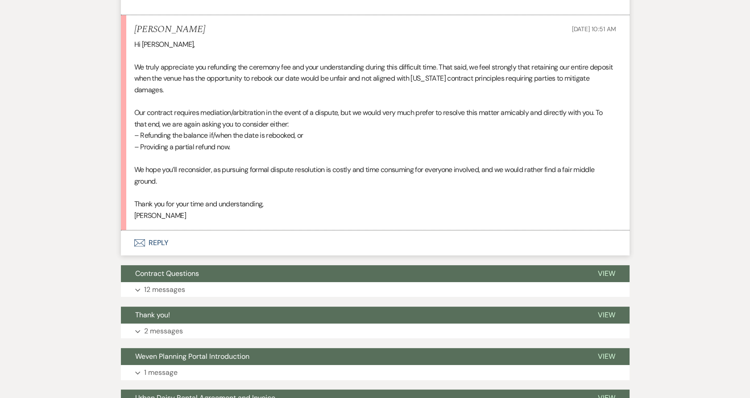
click at [143, 241] on icon "Envelope" at bounding box center [139, 243] width 11 height 7
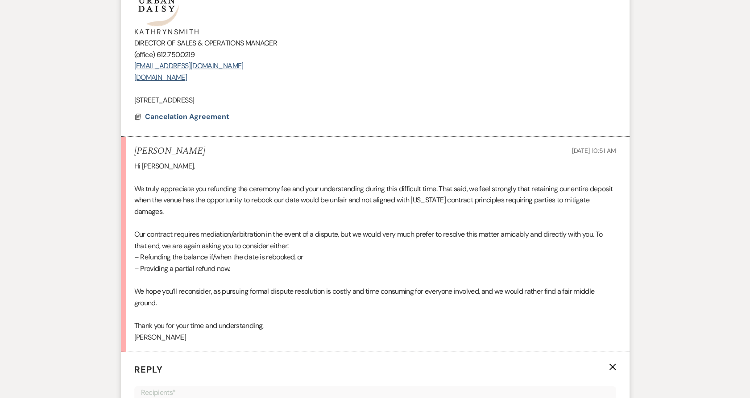
scroll to position [459, 0]
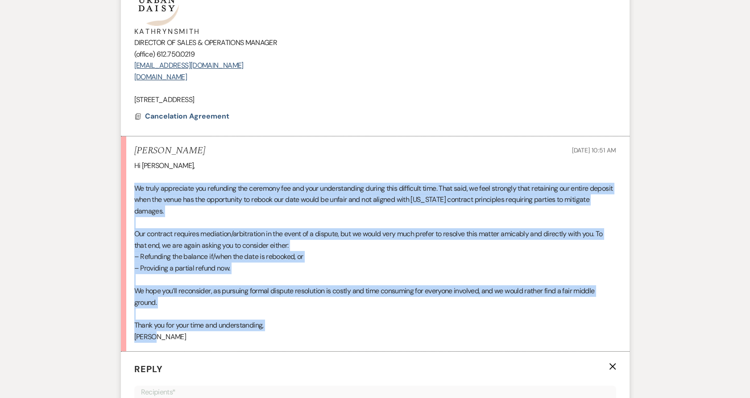
drag, startPoint x: 128, startPoint y: 188, endPoint x: 313, endPoint y: 331, distance: 233.3
click at [313, 331] on li "Taylor Clarke Sep 10, 2025, 10:51 AM Hi Kathryn, We truly appreciate you refund…" at bounding box center [375, 244] width 509 height 215
copy div "We truly appreciate you refunding the ceremony fee and your understanding durin…"
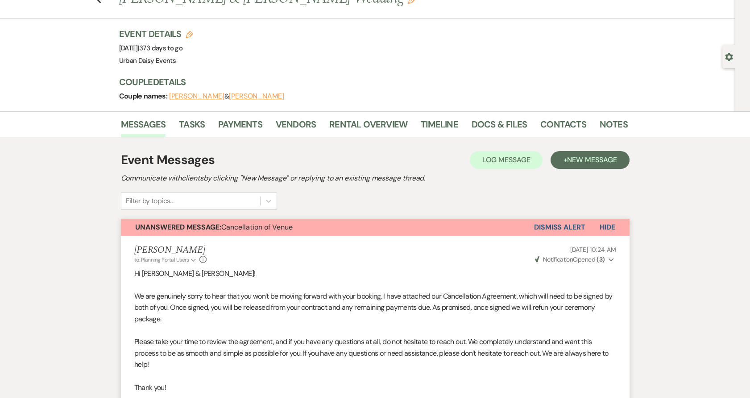
scroll to position [0, 0]
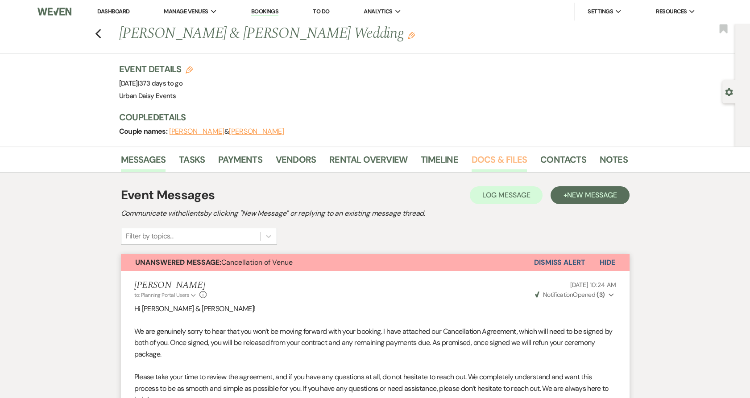
click at [485, 153] on link "Docs & Files" at bounding box center [499, 163] width 55 height 20
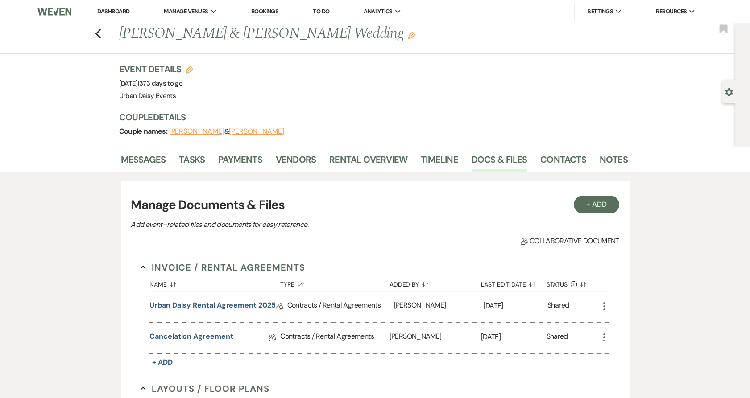
click at [220, 307] on link "Urban Daisy Rental Agreement 2025" at bounding box center [212, 307] width 126 height 14
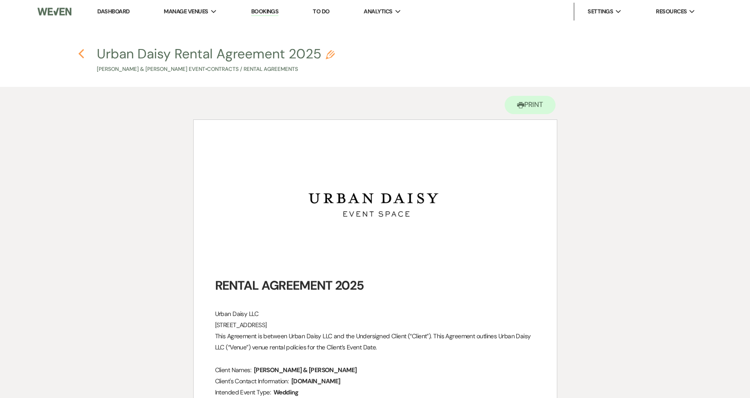
click at [83, 55] on icon "Previous" at bounding box center [81, 54] width 7 height 11
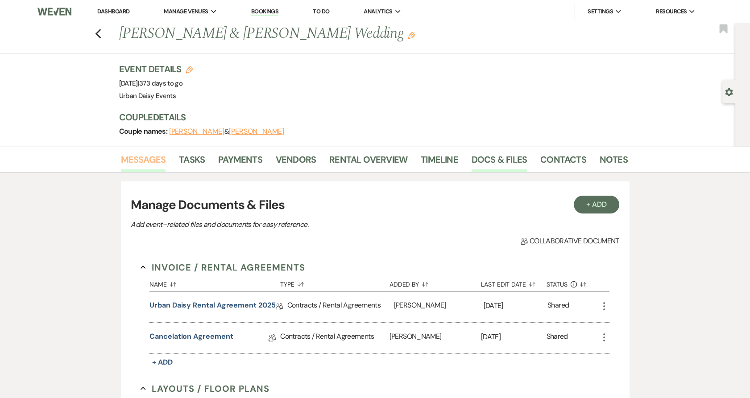
click at [149, 167] on link "Messages" at bounding box center [143, 163] width 45 height 20
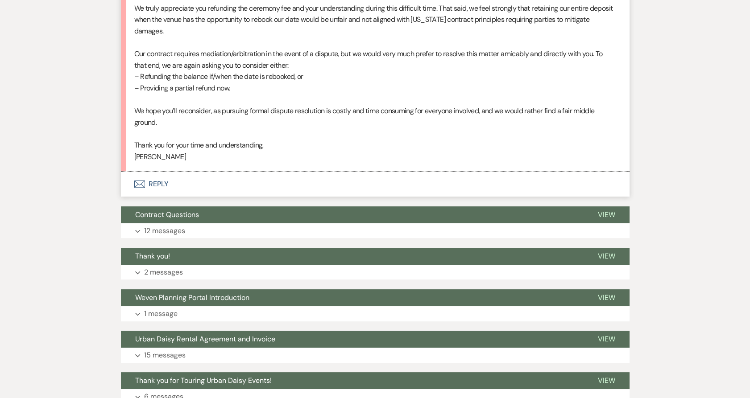
click at [143, 188] on button "Envelope Reply" at bounding box center [375, 184] width 509 height 25
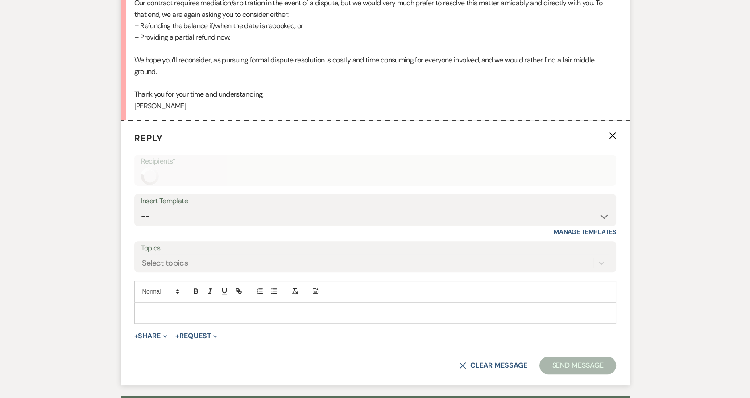
scroll to position [743, 0]
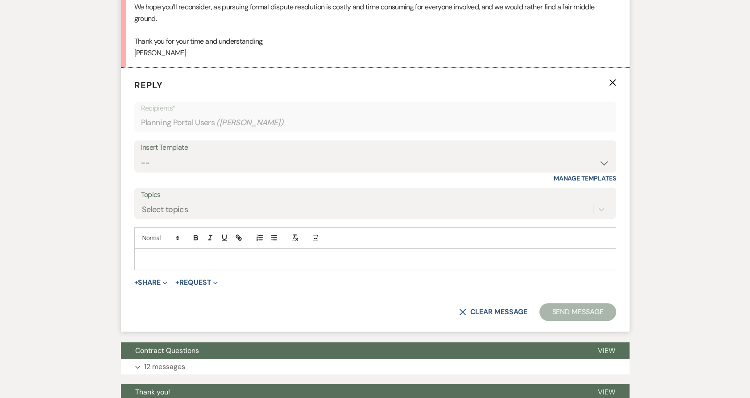
click at [153, 257] on p at bounding box center [375, 260] width 468 height 10
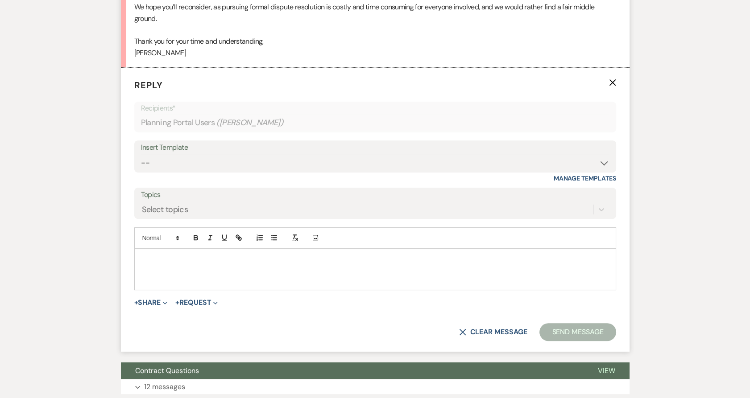
paste div
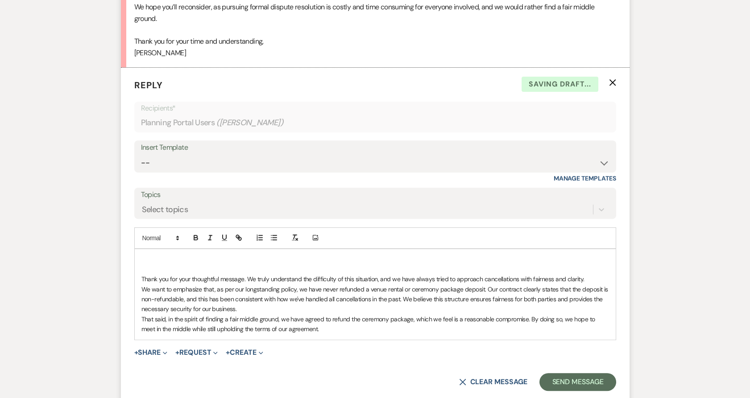
click at [145, 259] on p at bounding box center [375, 260] width 468 height 10
click at [318, 310] on p "We want to emphasize that, as per our longstanding policy, we have never refund…" at bounding box center [375, 300] width 468 height 30
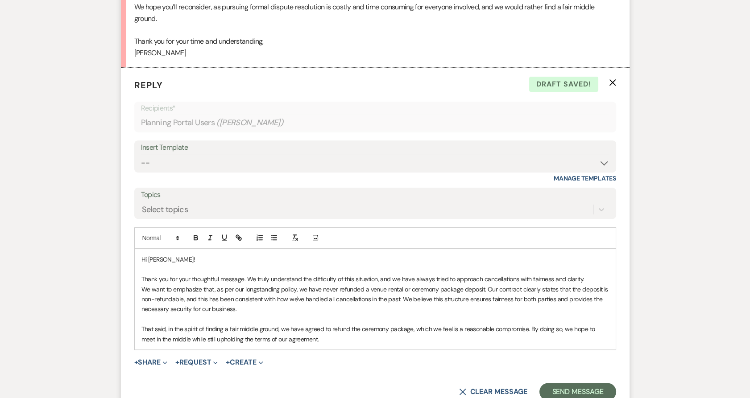
click at [323, 343] on p "That said, in the spirit of finding a fair middle ground, we have agreed to ref…" at bounding box center [375, 334] width 468 height 20
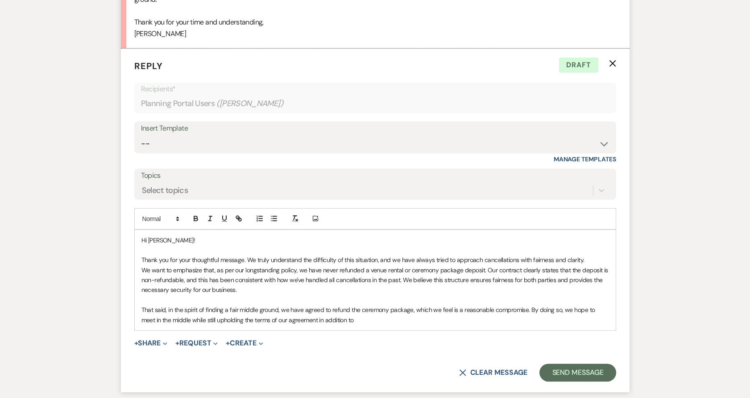
scroll to position [1004, 0]
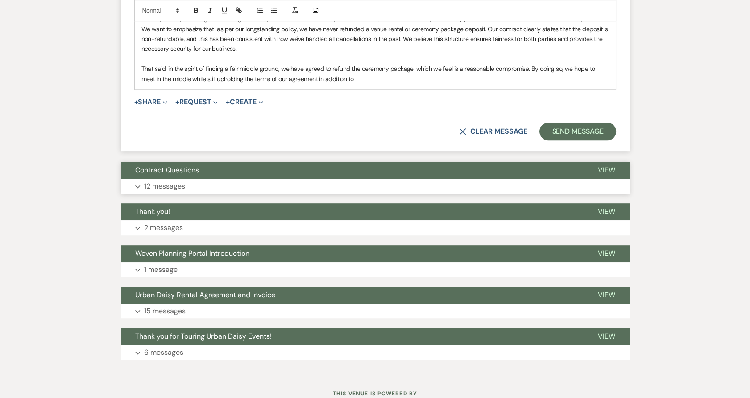
click at [278, 179] on button "Expand 12 messages" at bounding box center [375, 186] width 509 height 15
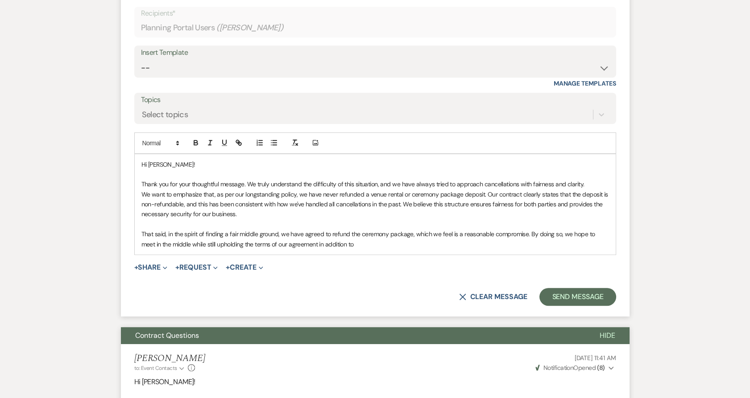
scroll to position [844, 0]
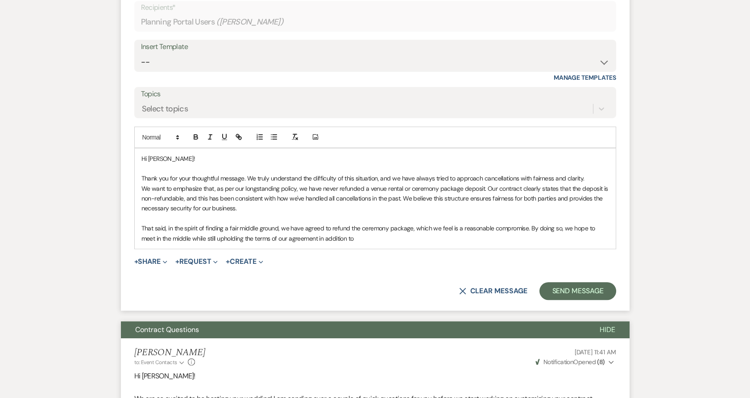
click at [344, 239] on p "That said, in the spirit of finding a fair middle ground, we have agreed to ref…" at bounding box center [375, 233] width 468 height 20
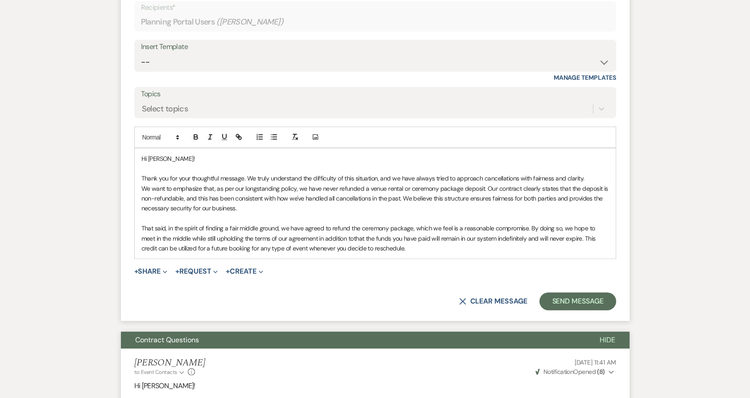
click at [353, 239] on span "that the funds you have paid will remain in our system indefinitely and will ne…" at bounding box center [368, 244] width 455 height 18
click at [365, 239] on span "the funds you have paid will remain in our system indefinitely and will never e…" at bounding box center [371, 244] width 460 height 18
drag, startPoint x: 455, startPoint y: 239, endPoint x: 560, endPoint y: 238, distance: 105.3
click at [560, 238] on span "the depost you have paid will remain in our system indefinitely and will never …" at bounding box center [373, 244] width 464 height 18
drag, startPoint x: 447, startPoint y: 247, endPoint x: 182, endPoint y: 250, distance: 264.6
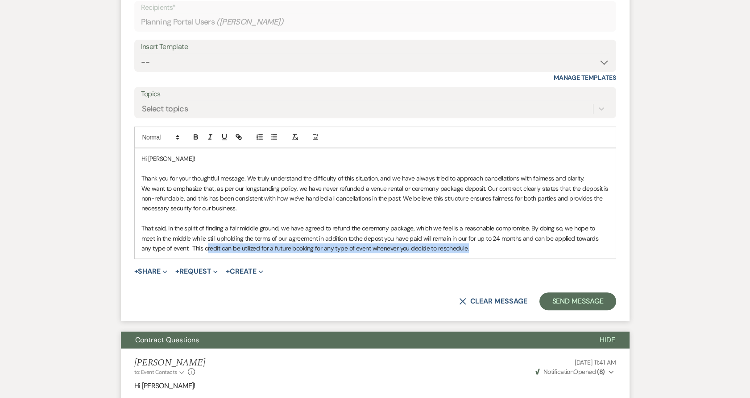
click at [182, 250] on p "That said, in the spirit of finding a fair middle ground, we have agreed to ref…" at bounding box center [375, 238] width 468 height 30
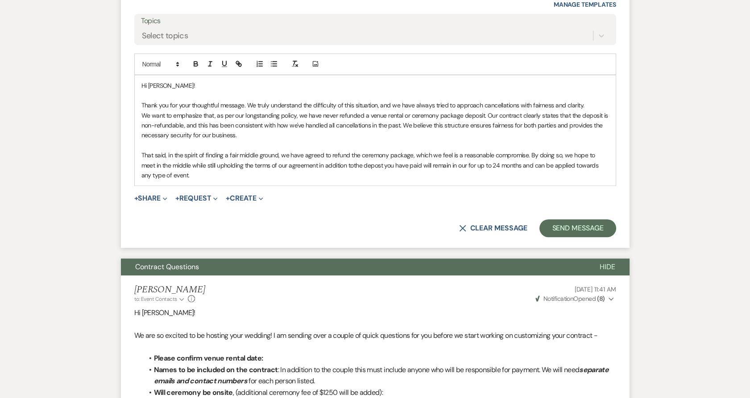
scroll to position [916, 0]
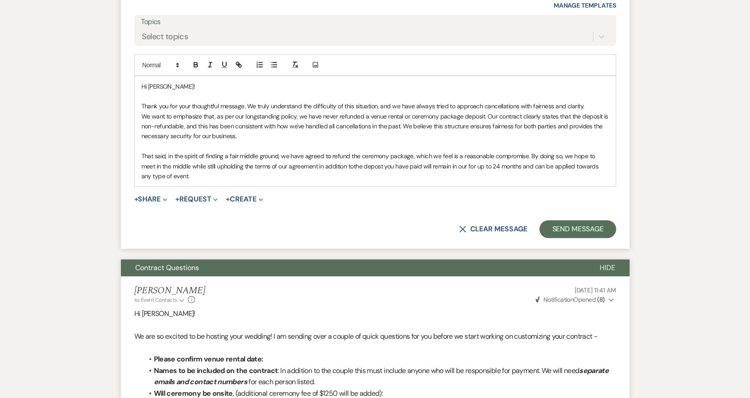
drag, startPoint x: 139, startPoint y: 87, endPoint x: 296, endPoint y: 196, distance: 190.9
click at [297, 197] on form "Reply X Draft Recipients* Planning Portal Users ( Taylor Clarke ) Insert Templa…" at bounding box center [375, 72] width 509 height 354
copy div "Hi Taylor! Thank you for your thoughtful message. We truly understand the diffi…"
click at [205, 178] on p "That said, in the spirit of finding a fair middle ground, we have agreed to ref…" at bounding box center [375, 166] width 468 height 30
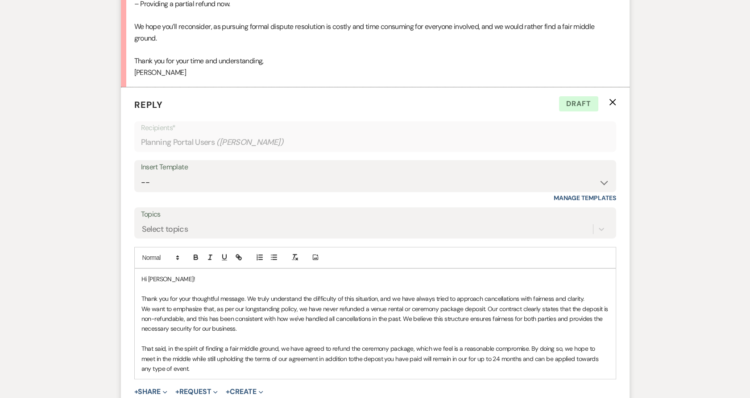
scroll to position [724, 0]
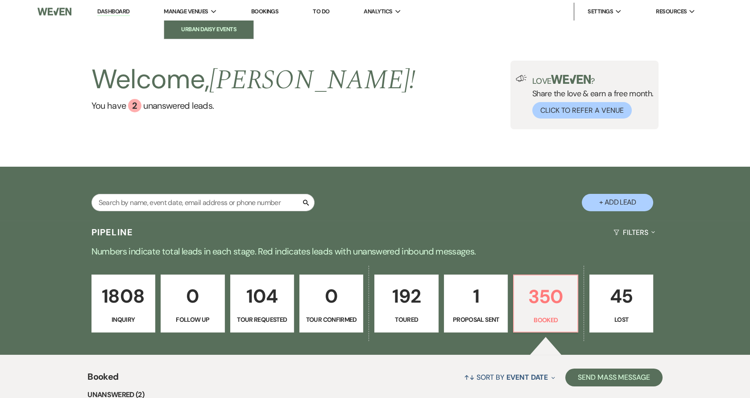
click at [207, 25] on link "Urban Daisy Events" at bounding box center [208, 30] width 89 height 18
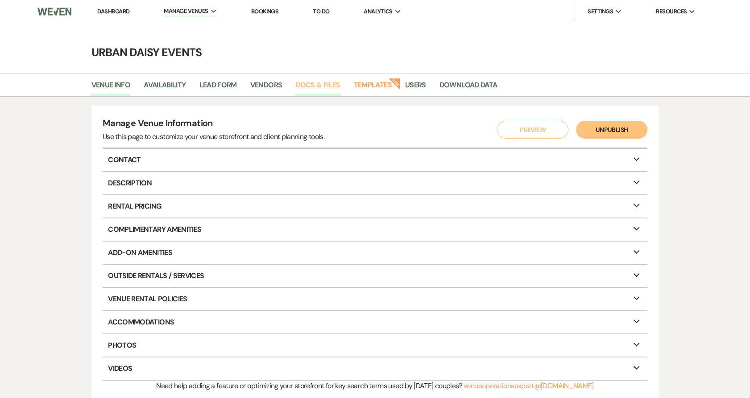
click at [322, 82] on link "Docs & Files" at bounding box center [317, 87] width 45 height 17
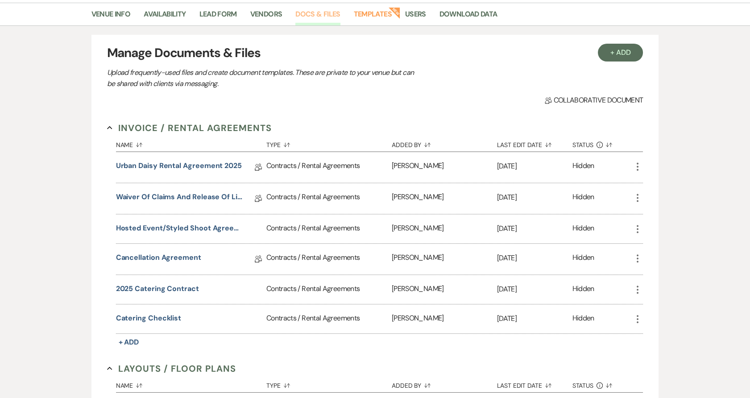
scroll to position [71, 0]
click at [180, 257] on link "Cancellation Agreement" at bounding box center [158, 259] width 85 height 14
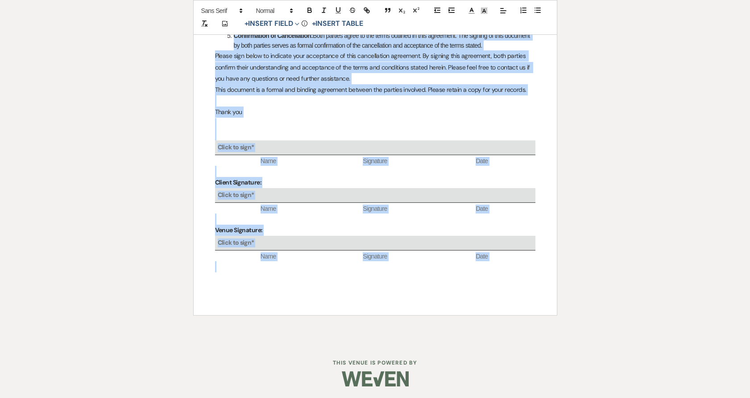
scroll to position [301, 0]
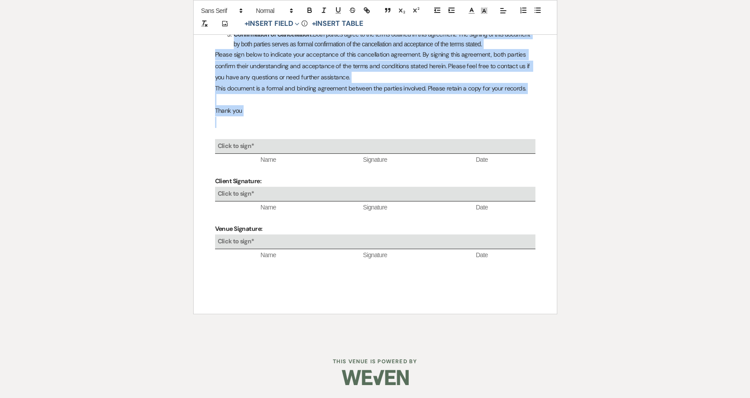
drag, startPoint x: 216, startPoint y: 183, endPoint x: 350, endPoint y: 122, distance: 147.1
click at [350, 122] on div "Urban Daisy Cancellation Agreement: We acknowledge receipt of your request to c…" at bounding box center [375, 83] width 363 height 461
copy div "Urban Daisy Cancellation Agreement: We acknowledge receipt of your request to c…"
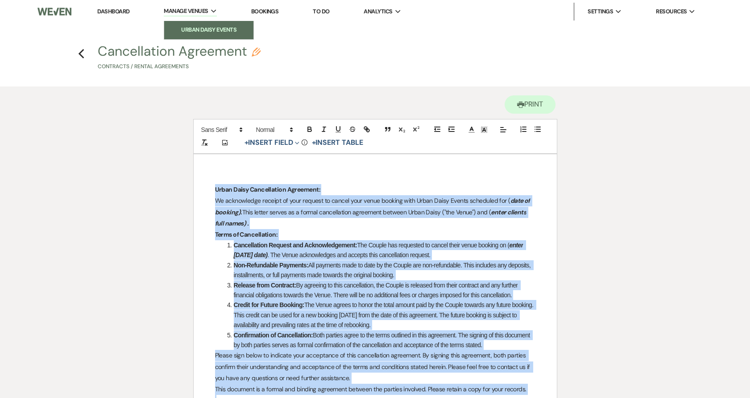
click at [186, 36] on link "Urban Daisy Events" at bounding box center [208, 30] width 89 height 18
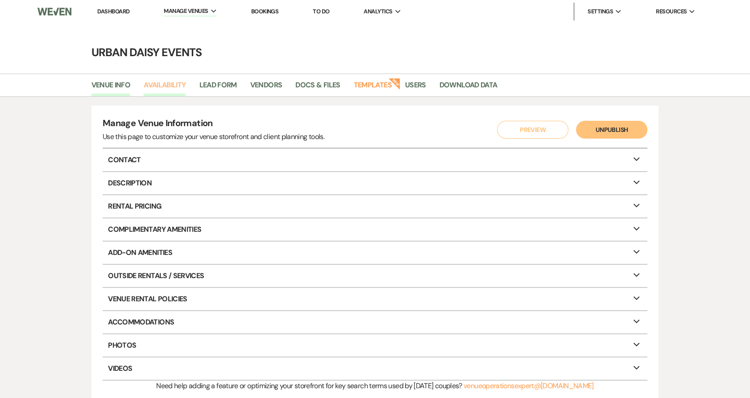
click at [168, 92] on link "Availability" at bounding box center [165, 87] width 42 height 17
select select "2"
select select "2026"
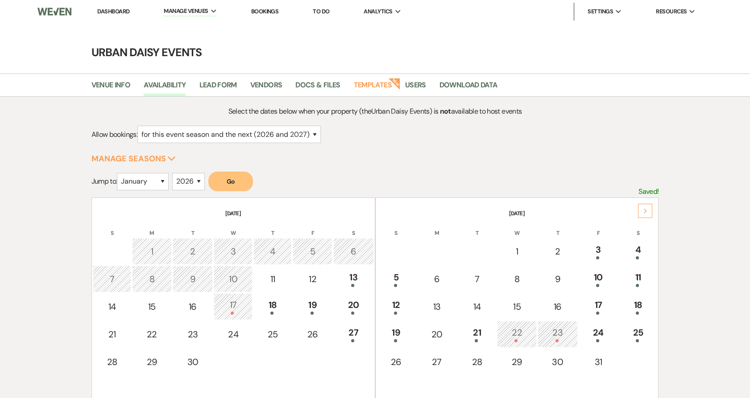
click at [639, 207] on div "Next" at bounding box center [645, 211] width 14 height 14
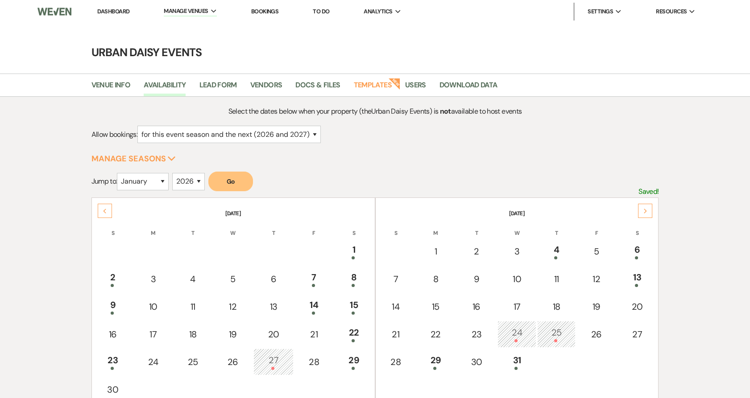
click at [639, 207] on div "Next" at bounding box center [645, 211] width 14 height 14
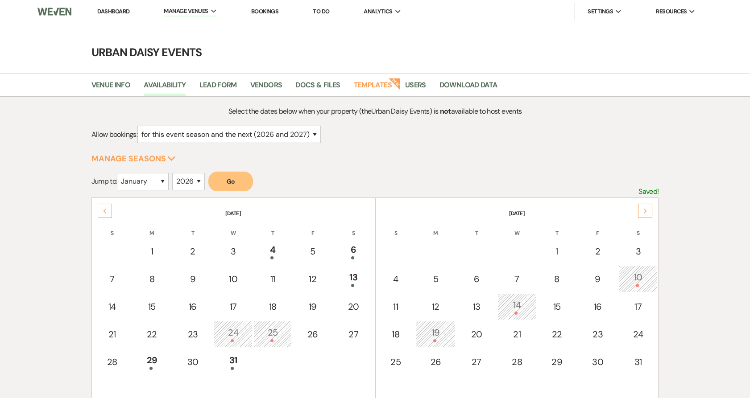
click at [639, 207] on div "Next" at bounding box center [645, 211] width 14 height 14
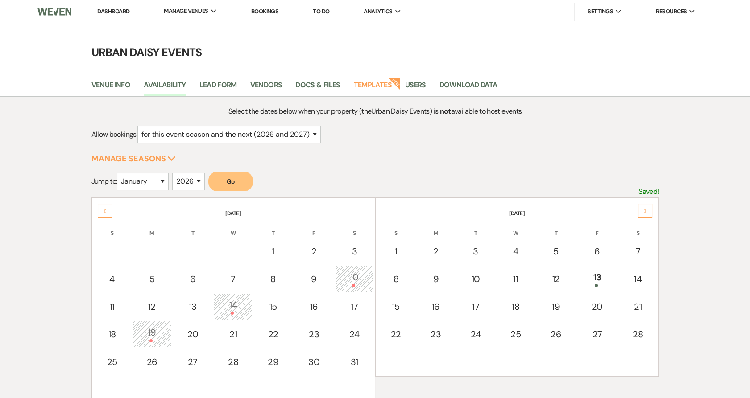
click at [123, 11] on link "Dashboard" at bounding box center [113, 12] width 32 height 8
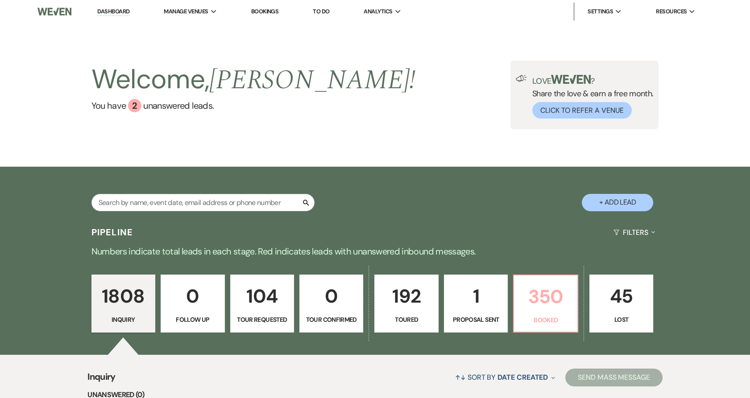
click at [557, 300] on p "350" at bounding box center [545, 297] width 52 height 30
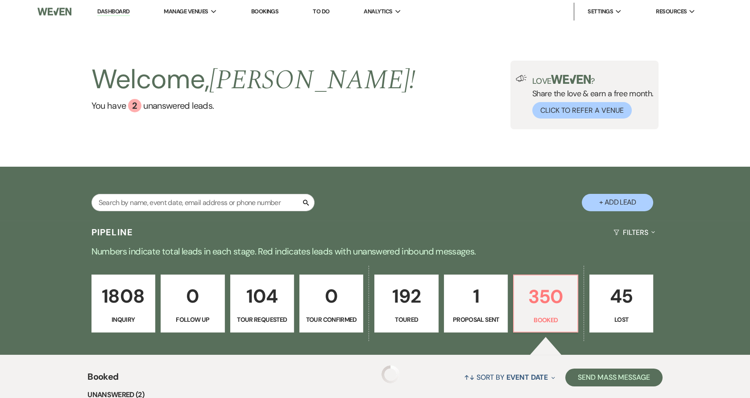
scroll to position [241, 0]
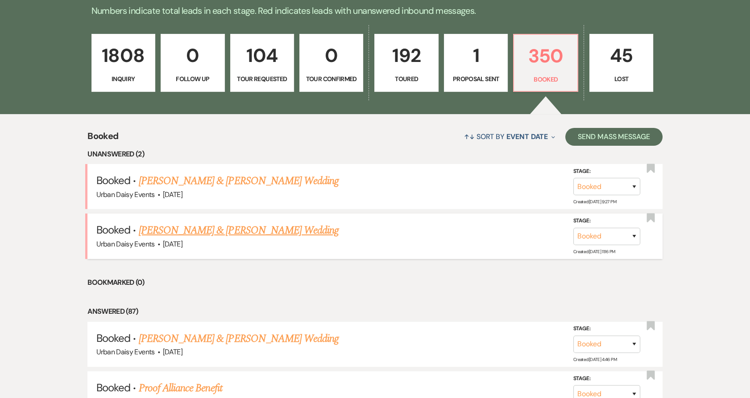
click at [216, 230] on link "Taylor Clarke & Mason's Wedding" at bounding box center [239, 231] width 200 height 16
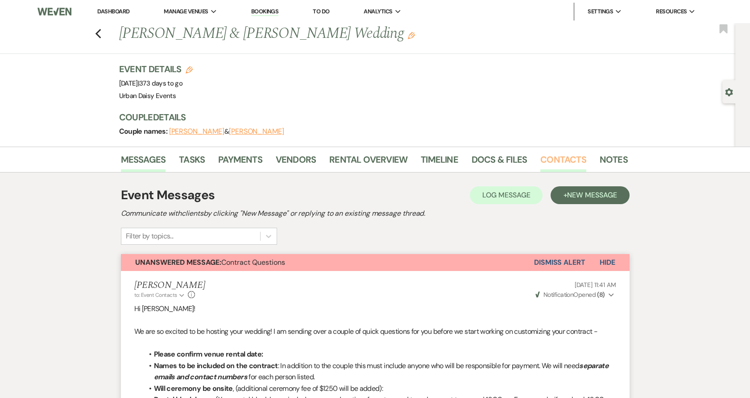
click at [557, 166] on link "Contacts" at bounding box center [563, 163] width 46 height 20
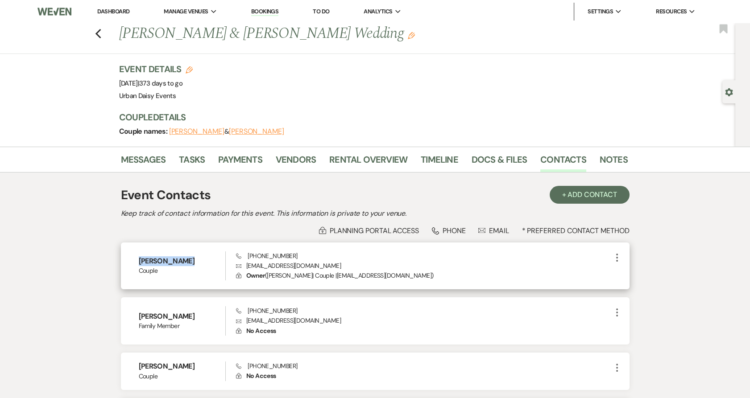
drag, startPoint x: 133, startPoint y: 260, endPoint x: 184, endPoint y: 265, distance: 51.1
click at [184, 265] on div "Taylor Clarke Couple Phone (612) 501-9163 Envelope tayloroliviaclarke@gmail.com…" at bounding box center [375, 266] width 509 height 47
copy h6 "Taylor Clarke"
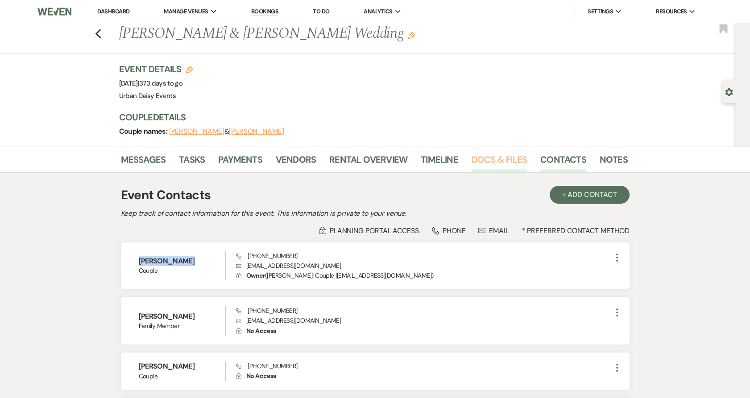
click at [501, 157] on link "Docs & Files" at bounding box center [499, 163] width 55 height 20
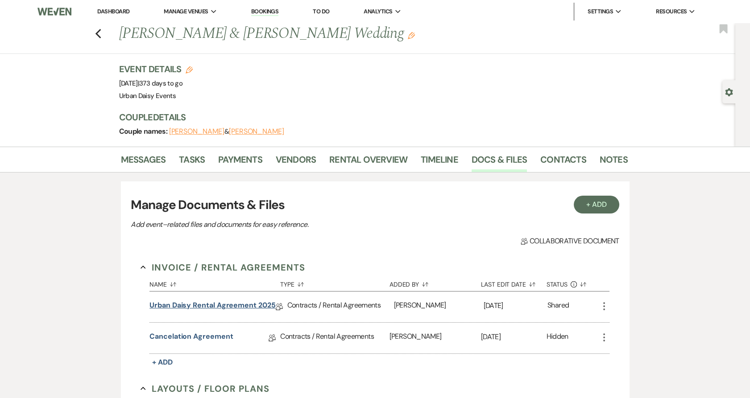
click at [179, 302] on link "Urban Daisy Rental Agreement 2025" at bounding box center [212, 307] width 126 height 14
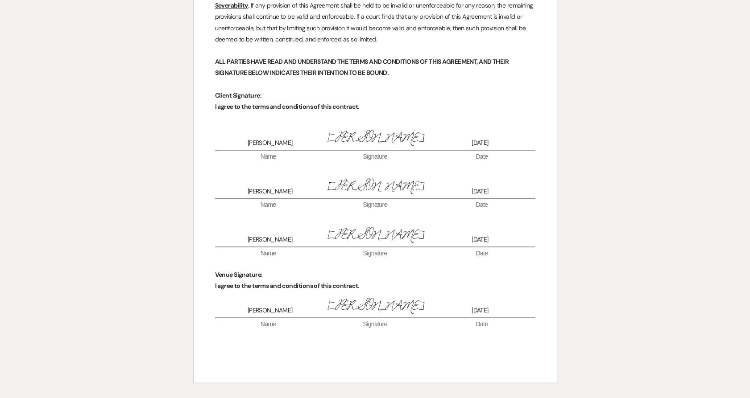
scroll to position [3252, 0]
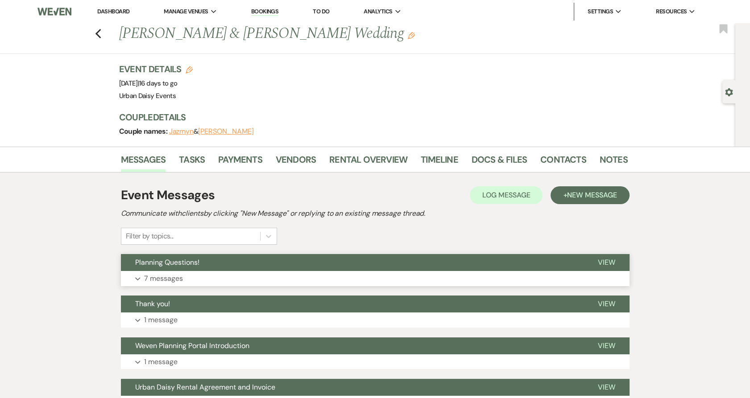
click at [253, 267] on button "Planning Questions!" at bounding box center [352, 262] width 463 height 17
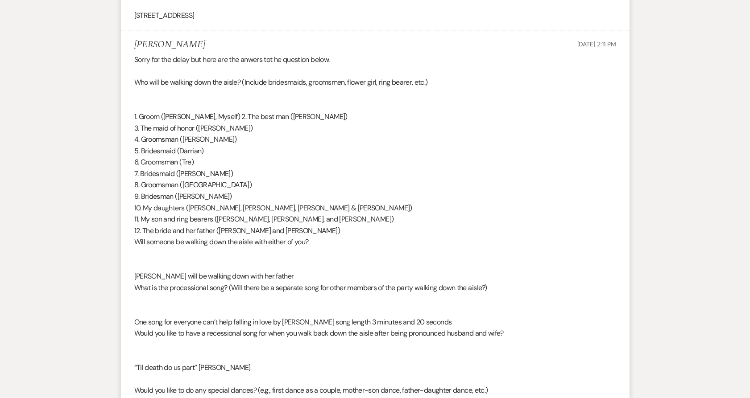
scroll to position [646, 0]
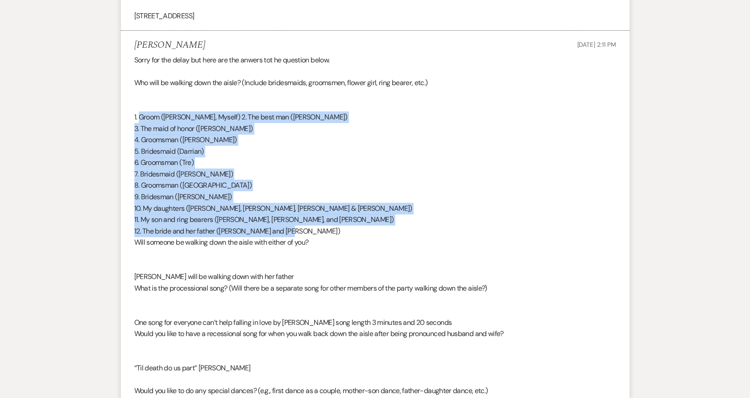
drag, startPoint x: 139, startPoint y: 113, endPoint x: 340, endPoint y: 232, distance: 234.0
click at [340, 232] on div "Sorry for the delay but here are the anwers tot he question below. Who will be …" at bounding box center [375, 305] width 482 height 502
copy div "Groom (Alex Sharp, Myself) 2. The best man (Laurence) 3. The maid of honor (Bri…"
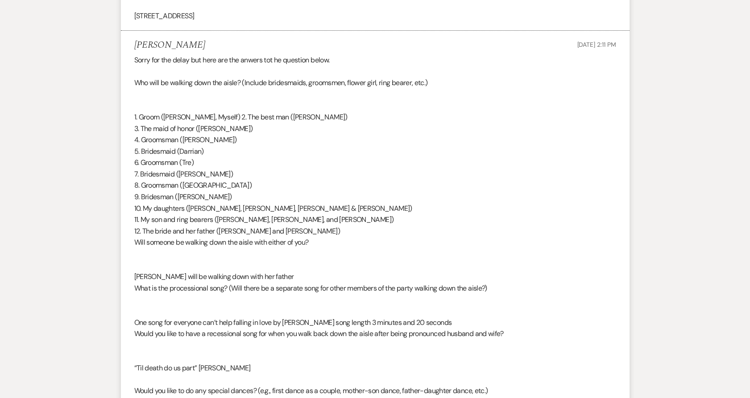
click at [318, 273] on div "Sorry for the delay but here are the anwers tot he question below. Who will be …" at bounding box center [375, 305] width 482 height 502
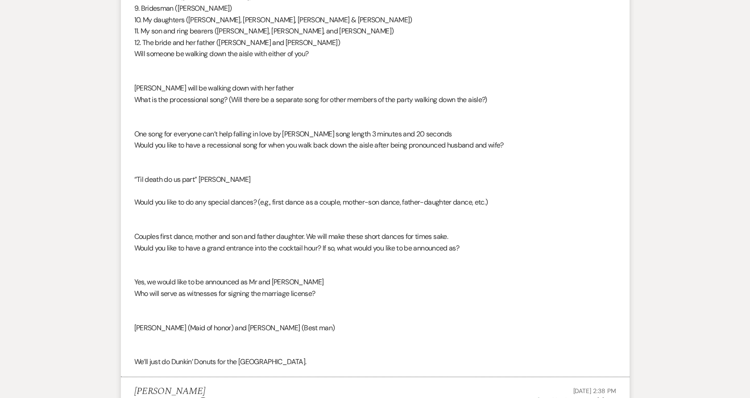
scroll to position [835, 0]
drag, startPoint x: 205, startPoint y: 132, endPoint x: 320, endPoint y: 134, distance: 115.1
click at [320, 134] on div "Sorry for the delay but here are the anwers tot he question below. Who will be …" at bounding box center [375, 116] width 482 height 502
copy div "can’t help falling in love by Kina Grannis"
click at [285, 206] on div "Sorry for the delay but here are the anwers tot he question below. Who will be …" at bounding box center [375, 116] width 482 height 502
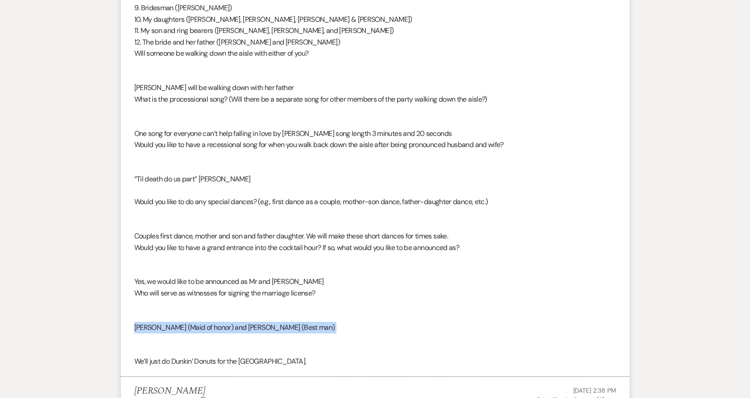
drag, startPoint x: 132, startPoint y: 328, endPoint x: 364, endPoint y: 339, distance: 231.7
click at [364, 339] on li "Alex Sharp Aug 10, 2025, 2:11 PM Sorry for the delay but here are the anwers to…" at bounding box center [375, 109] width 509 height 535
copy div "Brittany White (Maid of honor) and Laurence Gammell (Best man)"
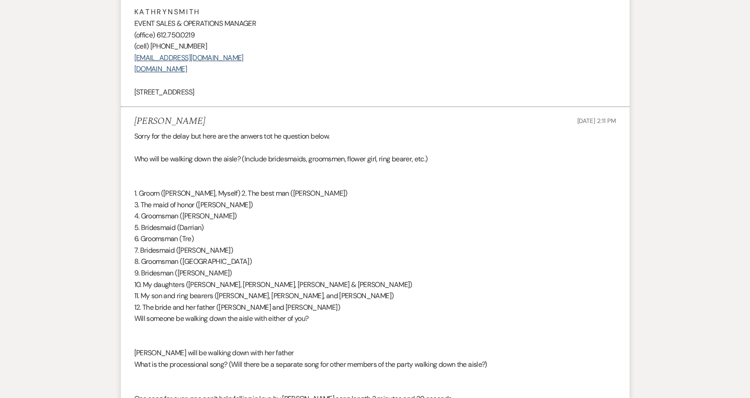
scroll to position [0, 0]
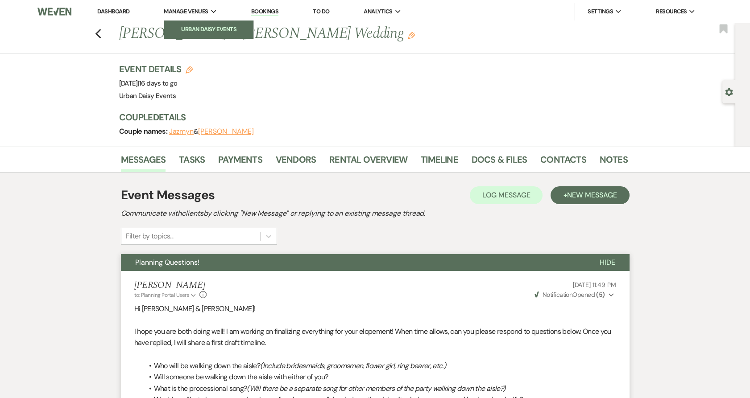
click at [190, 26] on li "Urban Daisy Events" at bounding box center [209, 29] width 80 height 9
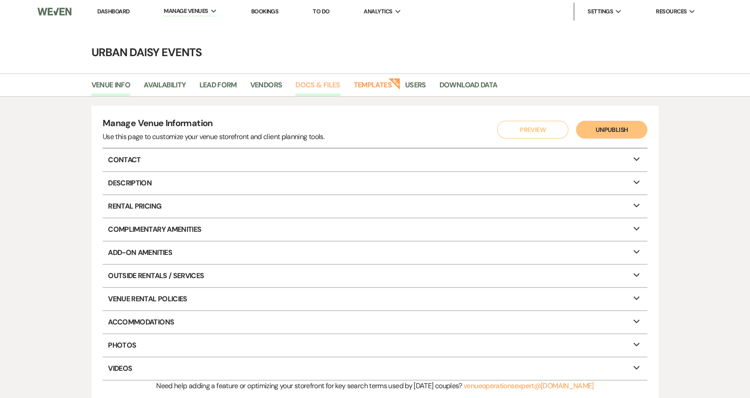
click at [319, 85] on link "Docs & Files" at bounding box center [317, 87] width 45 height 17
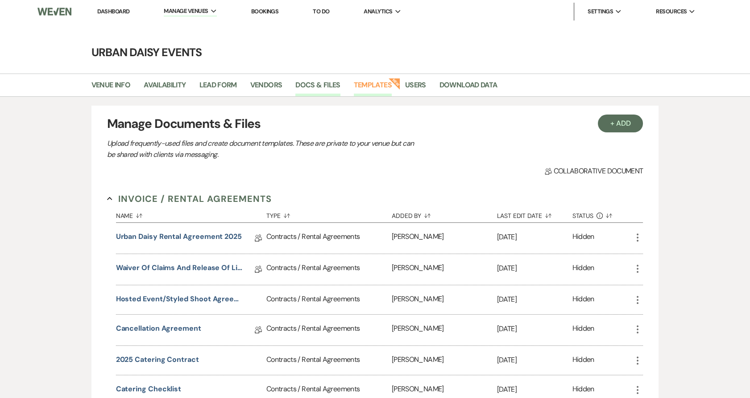
click at [385, 82] on link "Templates" at bounding box center [373, 87] width 38 height 17
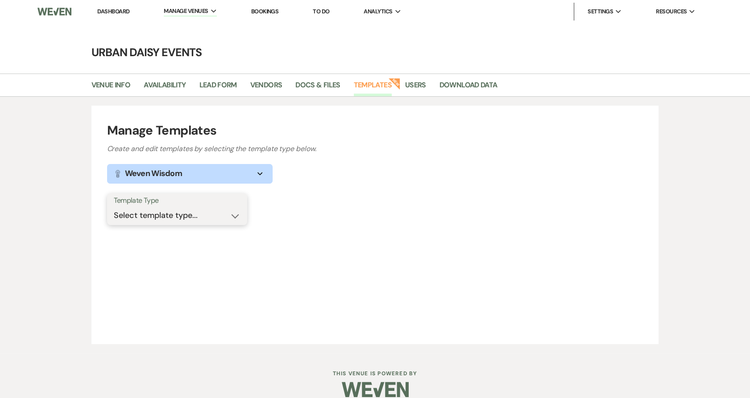
click at [192, 221] on select "Select template type... Task List Message Templates Payment Plan Inventory Item…" at bounding box center [177, 215] width 127 height 17
select select "Message Templates"
click at [114, 207] on select "Select template type... Task List Message Templates Payment Plan Inventory Item…" at bounding box center [177, 215] width 127 height 17
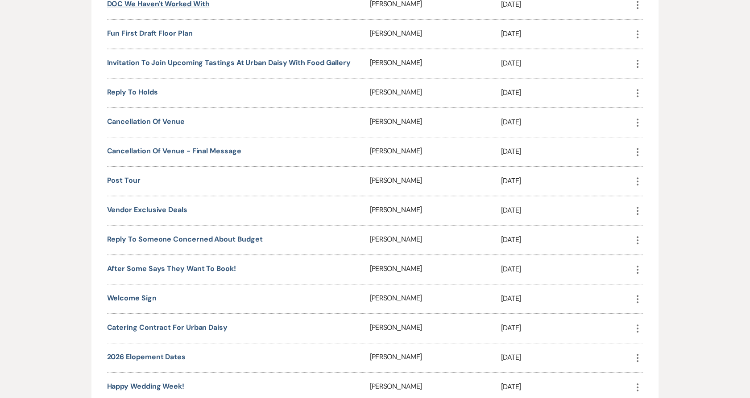
scroll to position [939, 0]
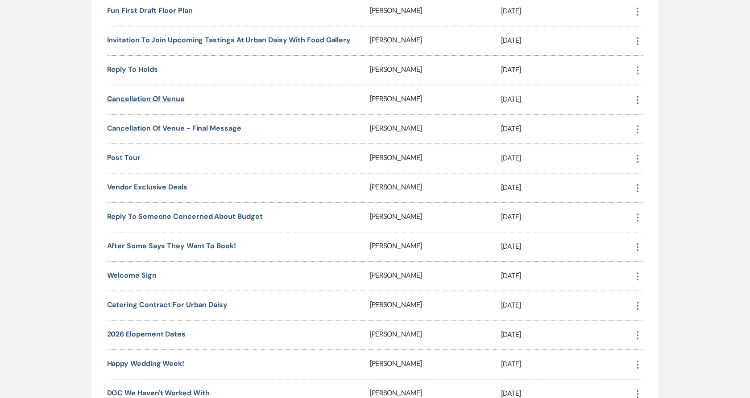
click at [165, 102] on link "Cancellation of Venue" at bounding box center [146, 98] width 78 height 9
click at [145, 128] on link "Cancellation of Venue - Final Message" at bounding box center [174, 128] width 134 height 9
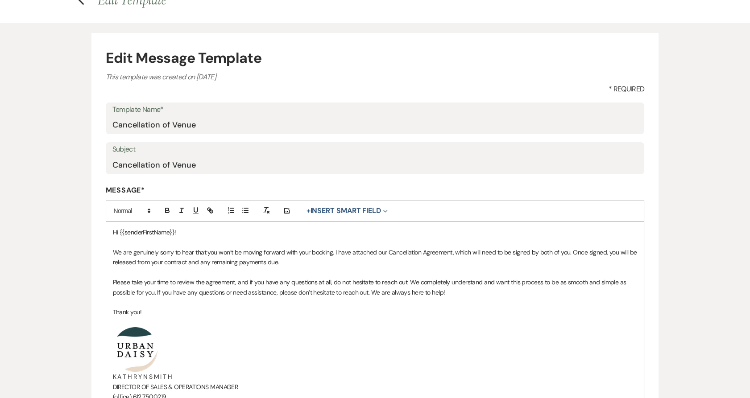
scroll to position [49, 0]
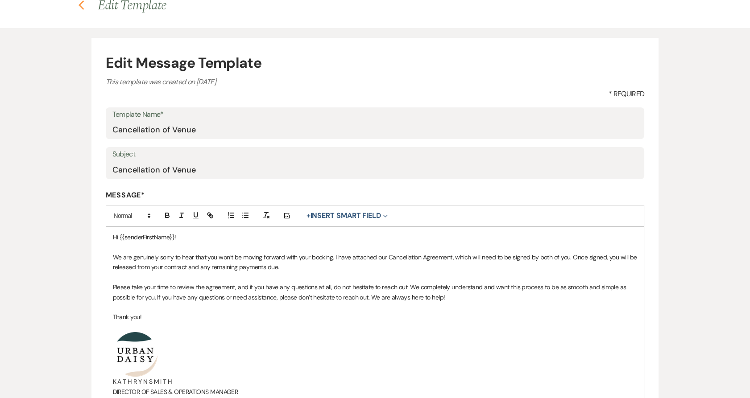
click at [79, 6] on use "button" at bounding box center [81, 5] width 6 height 10
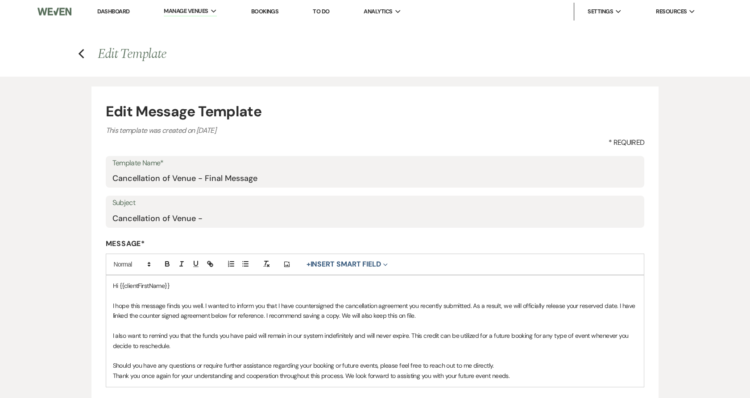
scroll to position [152, 0]
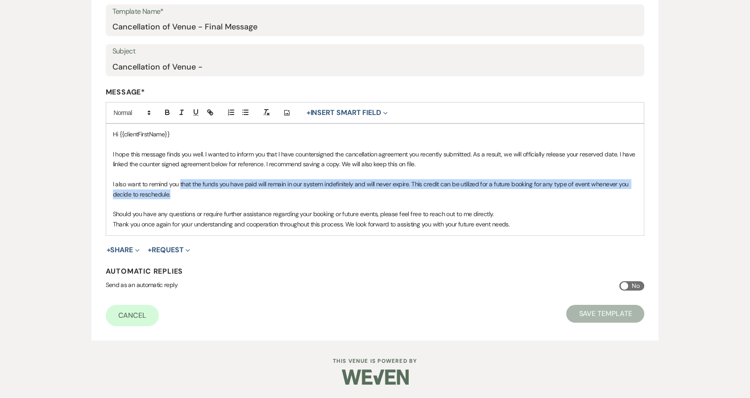
drag, startPoint x: 180, startPoint y: 184, endPoint x: 188, endPoint y: 190, distance: 9.5
click at [188, 190] on p "I also want to remind you that the funds you have paid will remain in our syste…" at bounding box center [375, 189] width 525 height 20
copy span "that the funds you have paid will remain in our system indefinitely and will ne…"
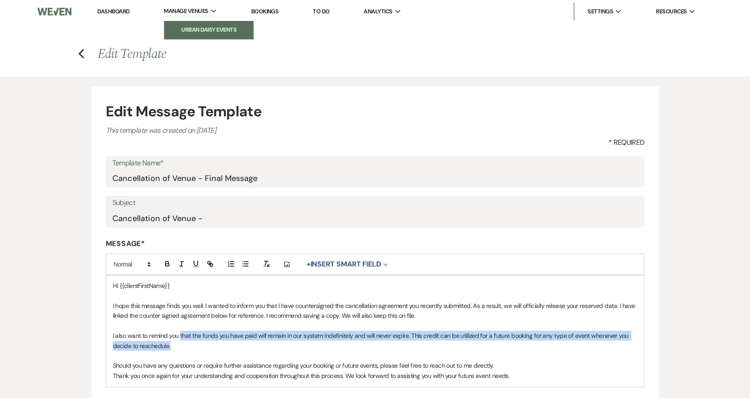
click at [192, 24] on link "Urban Daisy Events" at bounding box center [208, 30] width 89 height 18
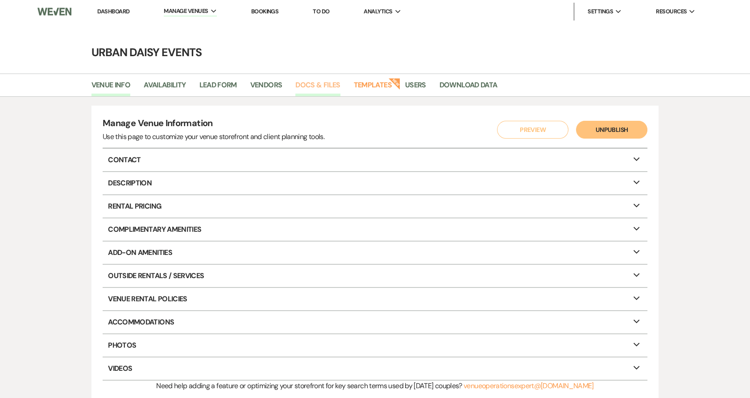
click at [314, 89] on link "Docs & Files" at bounding box center [317, 87] width 45 height 17
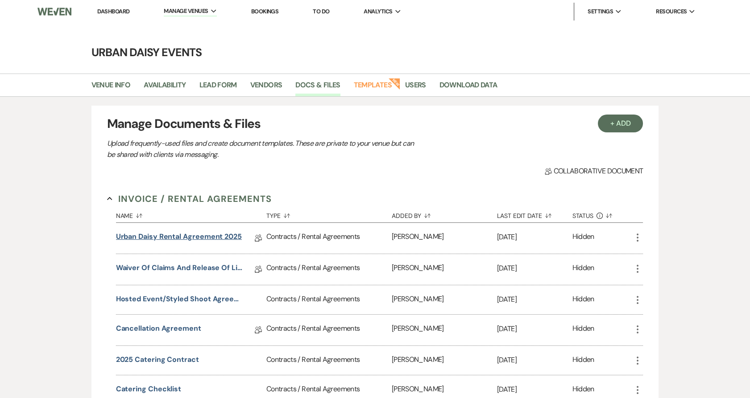
click at [192, 239] on link "Urban Daisy Rental Agreement 2025" at bounding box center [179, 239] width 126 height 14
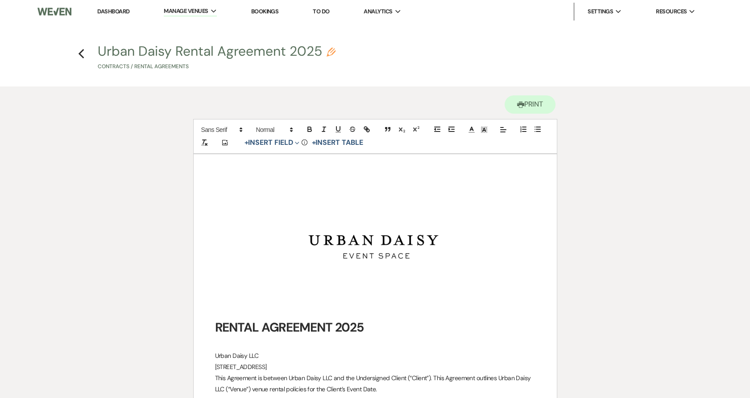
click at [81, 53] on use "button" at bounding box center [81, 54] width 6 height 10
